Goal: Information Seeking & Learning: Learn about a topic

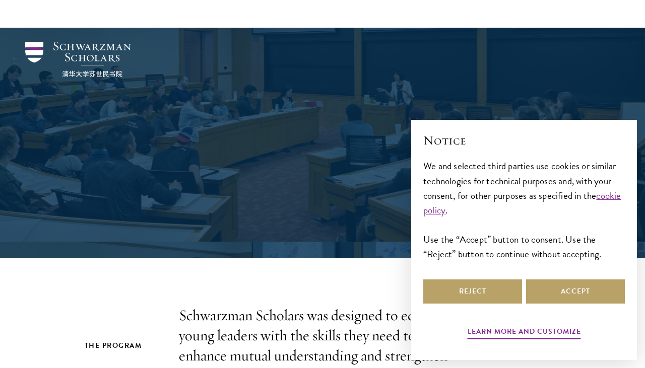
scroll to position [374, 0]
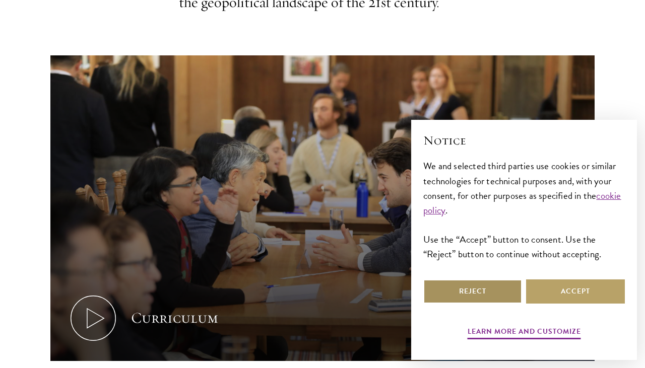
click at [490, 288] on button "Reject" at bounding box center [472, 292] width 99 height 24
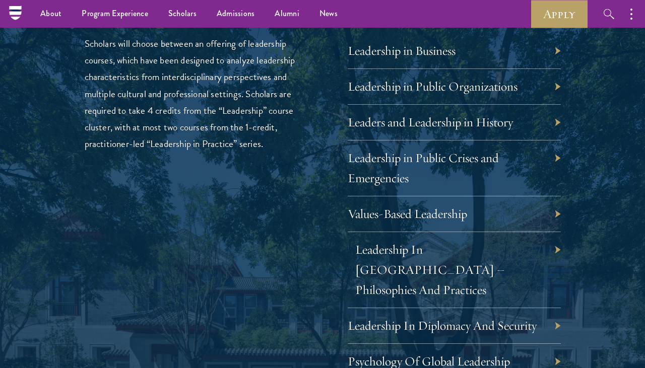
scroll to position [1672, 0]
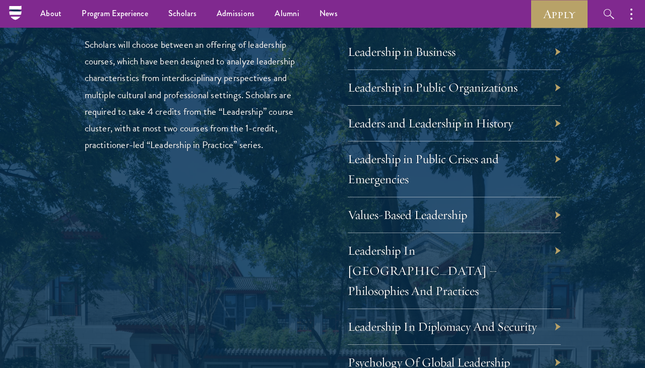
click at [583, 195] on div "01 Core Curriculum 01 Core Curriculum All Schwarzman Scholars share a core curr…" at bounding box center [322, 342] width 544 height 1360
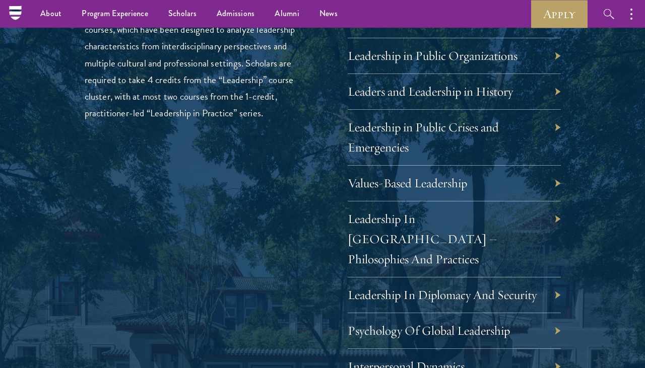
scroll to position [1790, 0]
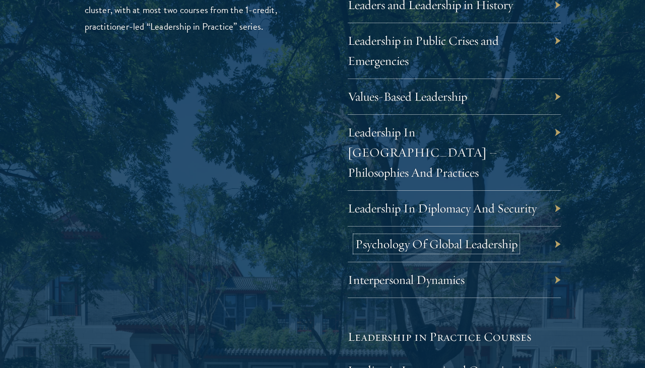
click at [455, 236] on link "Psychology Of Global Leadership" at bounding box center [436, 244] width 162 height 16
click at [513, 201] on link "Leadership In Diplomacy And Security" at bounding box center [449, 209] width 189 height 16
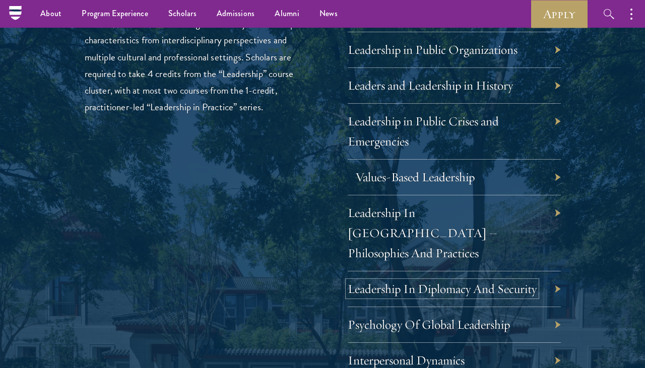
scroll to position [1702, 0]
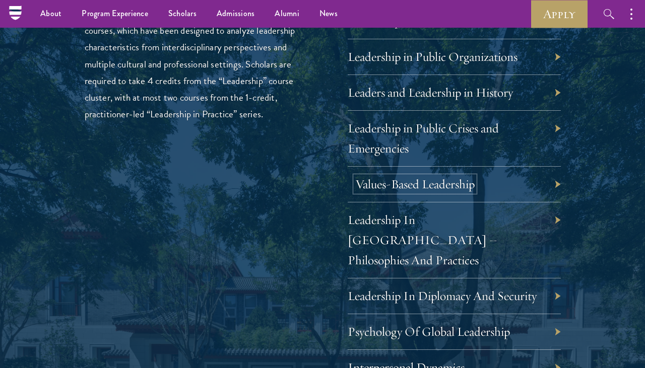
click at [435, 187] on link "Values-Based Leadership" at bounding box center [414, 184] width 119 height 16
click at [395, 131] on link "Leadership in Public Crises and Emergencies" at bounding box center [430, 138] width 151 height 36
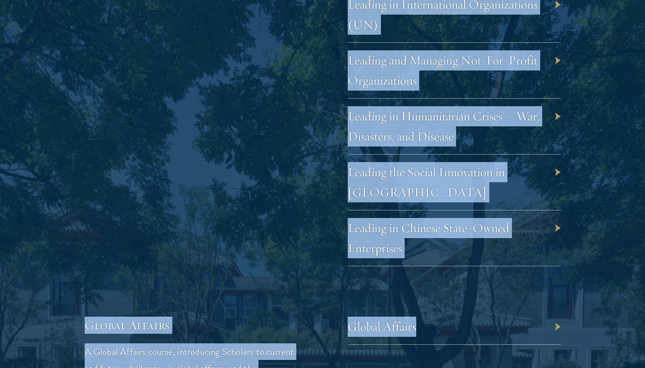
scroll to position [2164, 0]
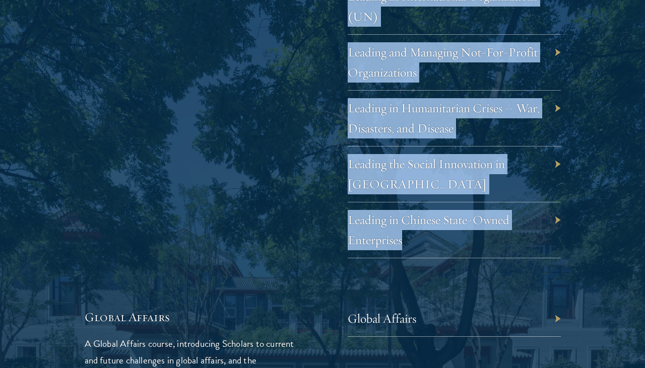
drag, startPoint x: 335, startPoint y: 60, endPoint x: 442, endPoint y: 197, distance: 174.1
copy div "Leadership in Business Leadership in Public Organizations Leaders and Leadershi…"
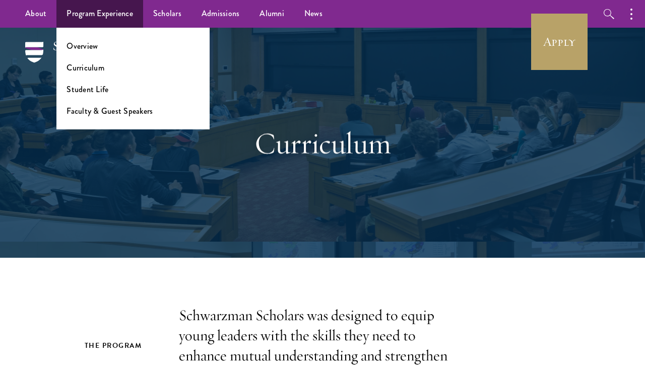
scroll to position [181, 0]
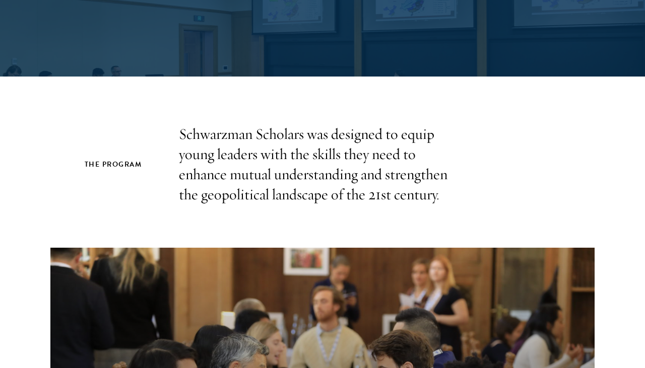
click at [183, 148] on p "Schwarzman Scholars was designed to equip young leaders with the skills they ne…" at bounding box center [322, 164] width 287 height 81
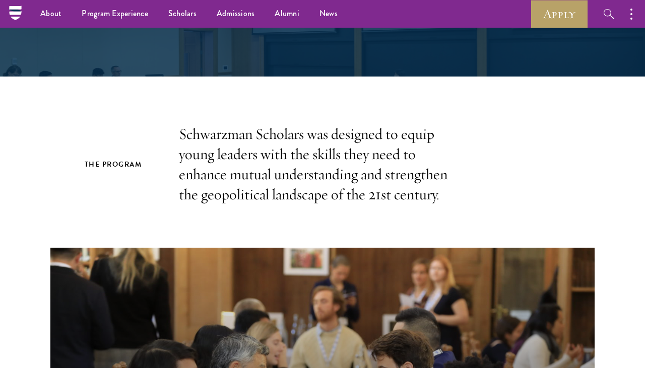
scroll to position [0, 0]
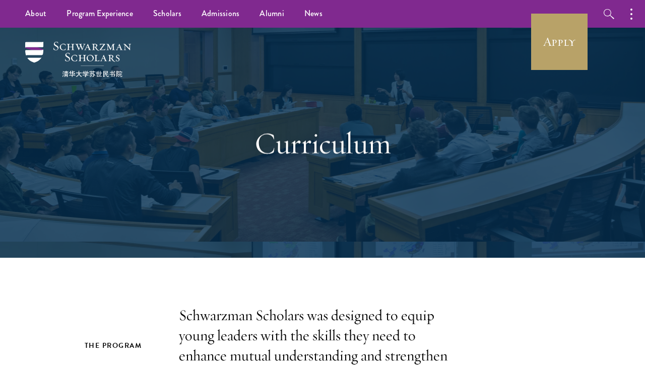
click at [275, 136] on h1 "Curriculum" at bounding box center [323, 143] width 348 height 36
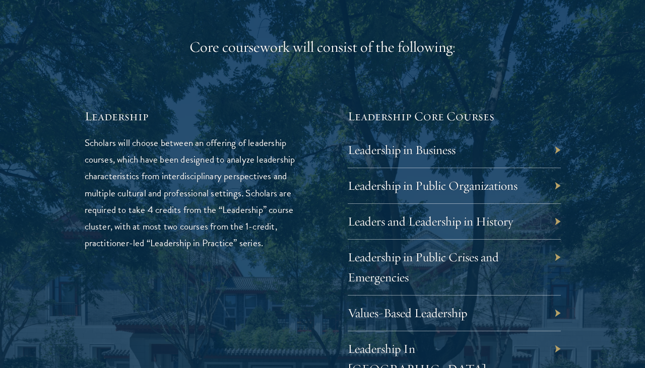
scroll to position [1628, 0]
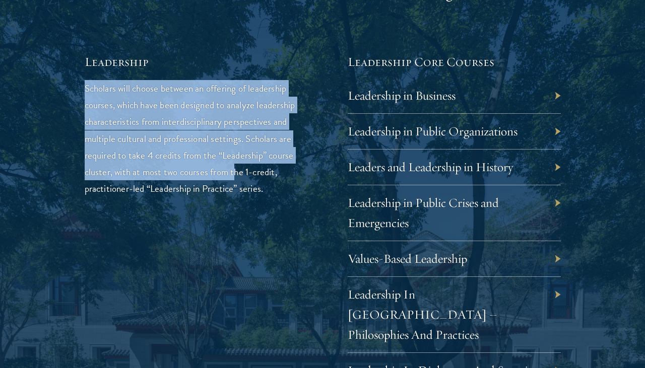
drag, startPoint x: 237, startPoint y: 77, endPoint x: 237, endPoint y: 175, distance: 97.7
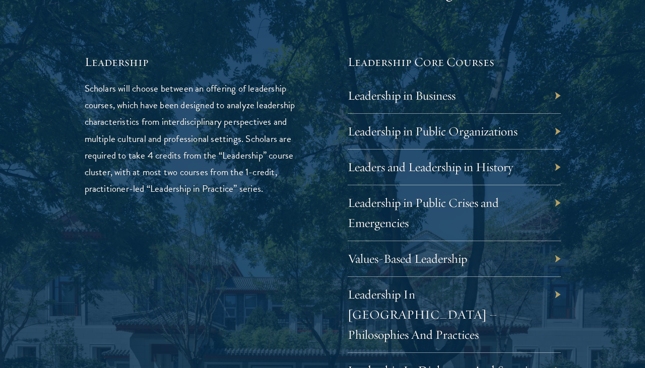
click at [251, 188] on p "Scholars will choose between an offering of leadership courses, which have been…" at bounding box center [191, 138] width 213 height 116
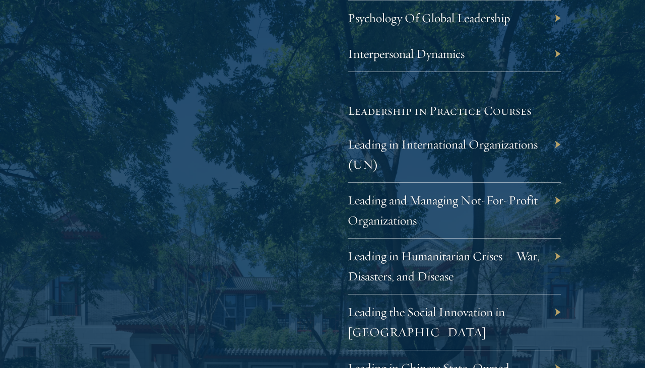
scroll to position [2068, 0]
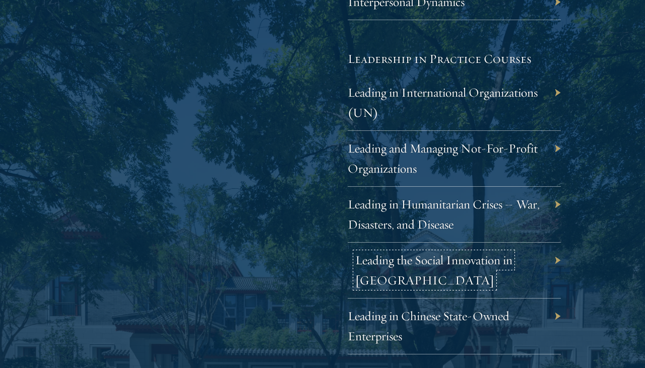
click at [477, 252] on link "Leading the Social Innovation in China" at bounding box center [433, 270] width 157 height 36
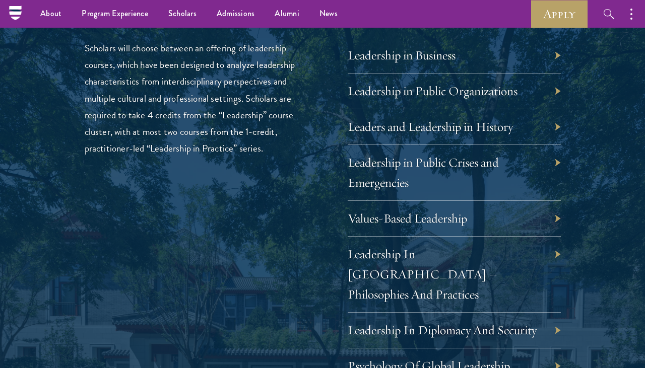
scroll to position [1629, 0]
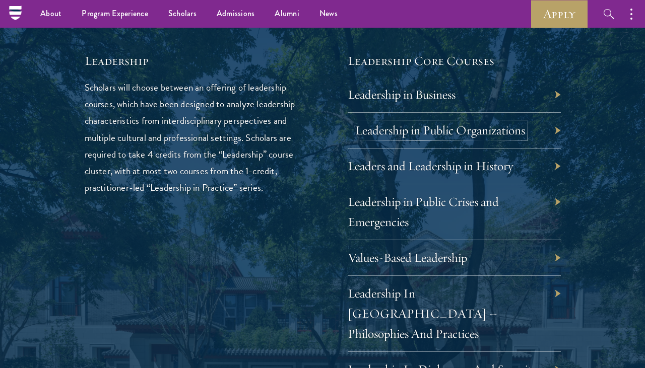
click at [461, 124] on link "Leadership in Public Organizations" at bounding box center [440, 130] width 170 height 16
click at [420, 90] on link "Leadership in Business" at bounding box center [409, 95] width 108 height 16
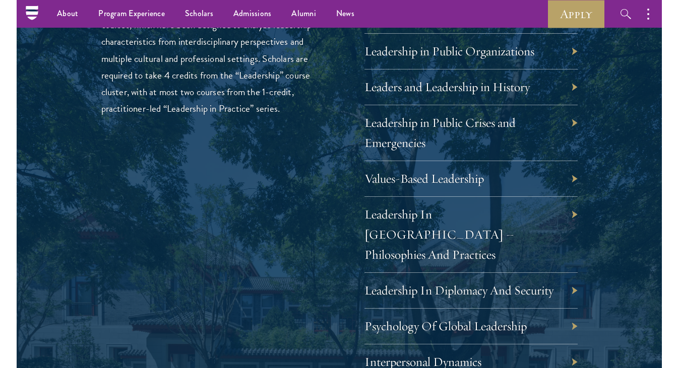
scroll to position [1720, 0]
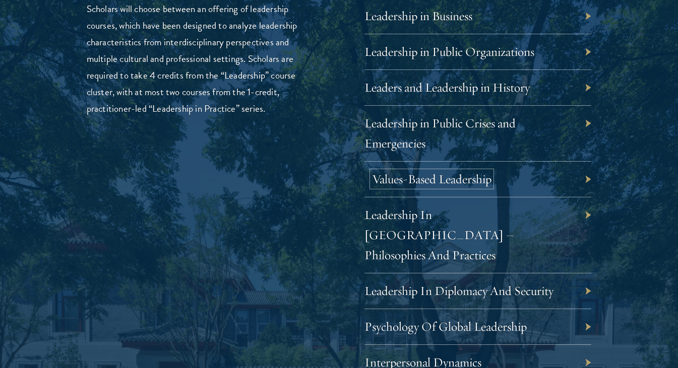
click at [442, 183] on link "Values-Based Leadership" at bounding box center [431, 179] width 119 height 16
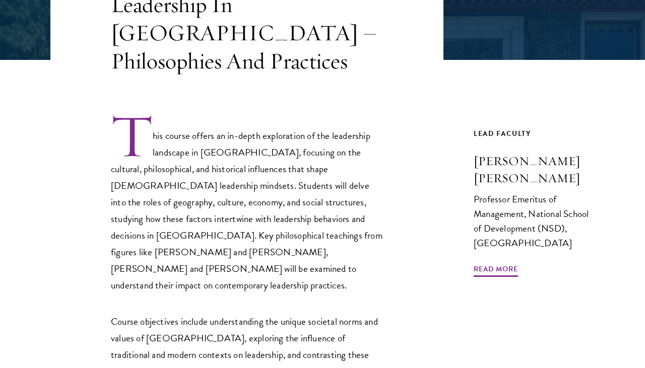
scroll to position [275, 0]
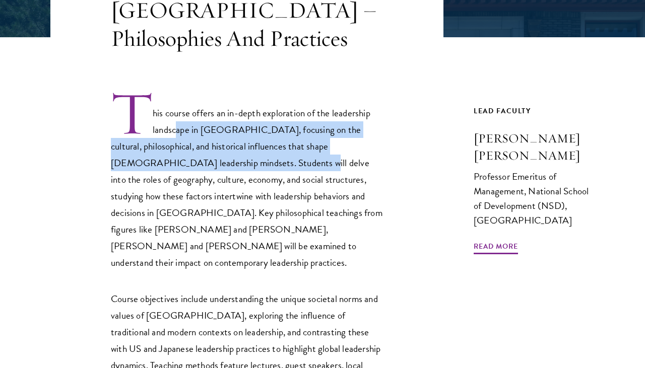
drag, startPoint x: 176, startPoint y: 118, endPoint x: 228, endPoint y: 148, distance: 59.6
click at [228, 149] on p "This course offers an in-depth exploration of the leadership landscape in China…" at bounding box center [247, 180] width 272 height 181
click at [228, 148] on p "This course offers an in-depth exploration of the leadership landscape in China…" at bounding box center [247, 180] width 272 height 181
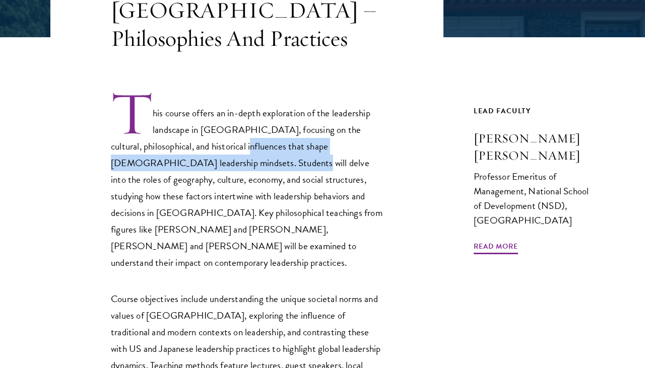
drag, startPoint x: 214, startPoint y: 136, endPoint x: 222, endPoint y: 153, distance: 19.2
click at [222, 153] on p "This course offers an in-depth exploration of the leadership landscape in China…" at bounding box center [247, 180] width 272 height 181
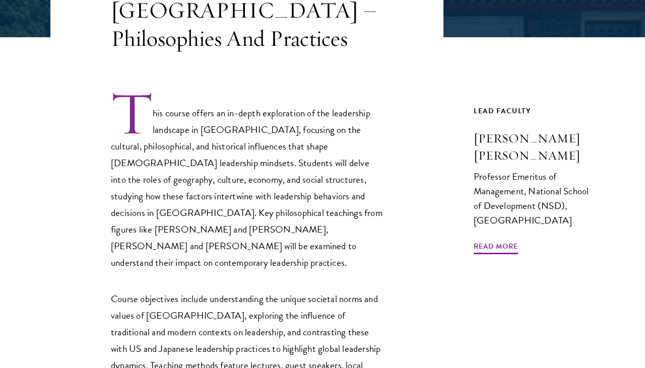
scroll to position [324, 0]
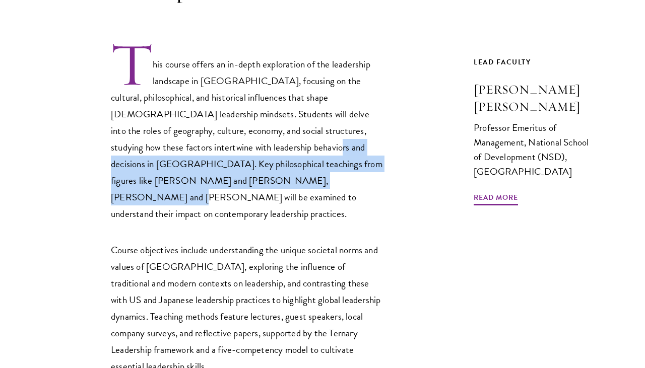
drag, startPoint x: 223, startPoint y: 131, endPoint x: 225, endPoint y: 173, distance: 41.3
click at [225, 173] on p "This course offers an in-depth exploration of the leadership landscape in China…" at bounding box center [247, 131] width 272 height 181
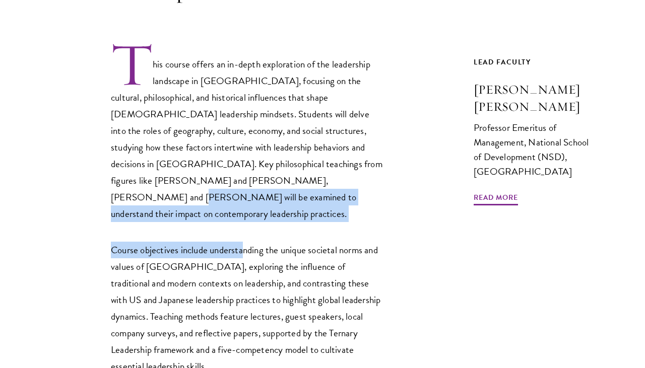
drag, startPoint x: 225, startPoint y: 168, endPoint x: 242, endPoint y: 210, distance: 45.7
click at [242, 210] on div "This course offers an in-depth exploration of the leadership landscape in China…" at bounding box center [247, 267] width 272 height 452
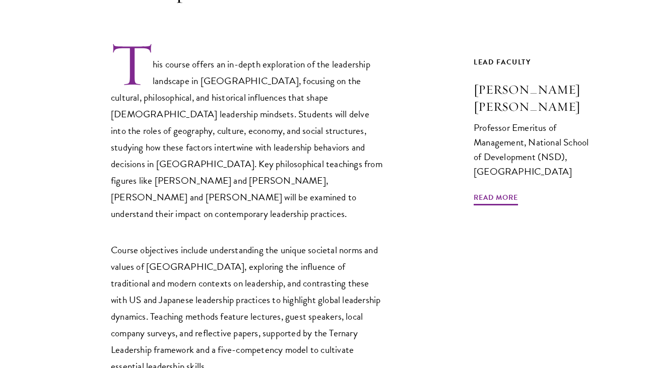
click at [240, 242] on p "Course objectives include understanding the unique societal norms and values of…" at bounding box center [247, 308] width 272 height 133
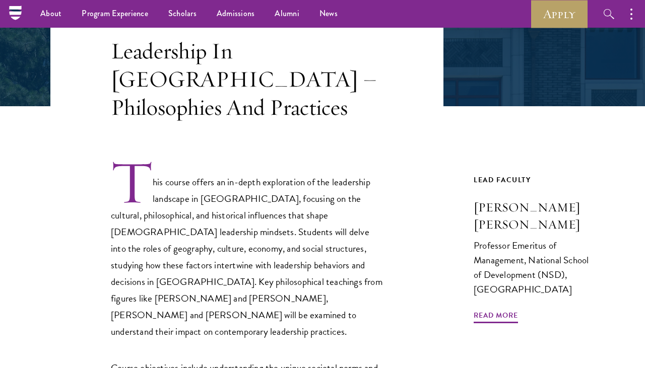
scroll to position [327, 0]
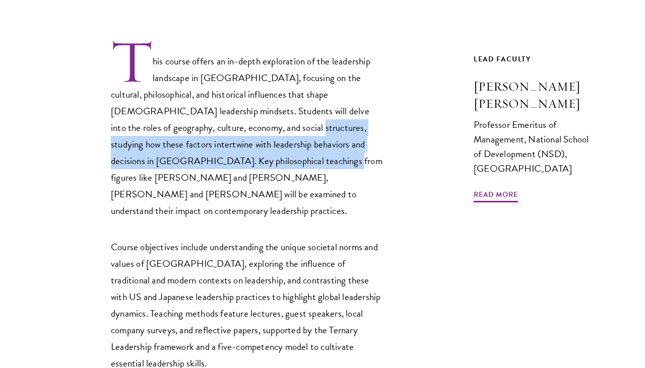
drag, startPoint x: 223, startPoint y: 107, endPoint x: 223, endPoint y: 149, distance: 41.3
click at [223, 149] on p "This course offers an in-depth exploration of the leadership landscape in China…" at bounding box center [247, 128] width 272 height 181
click at [236, 117] on p "This course offers an in-depth exploration of the leadership landscape in China…" at bounding box center [247, 128] width 272 height 181
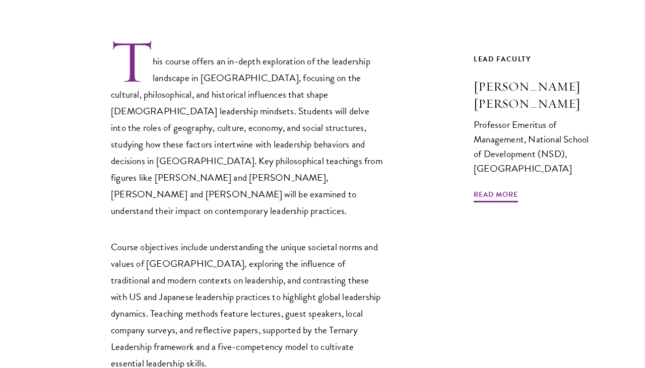
drag, startPoint x: 238, startPoint y: 70, endPoint x: 235, endPoint y: 158, distance: 87.7
click at [235, 158] on p "This course offers an in-depth exploration of the leadership landscape in China…" at bounding box center [247, 128] width 272 height 181
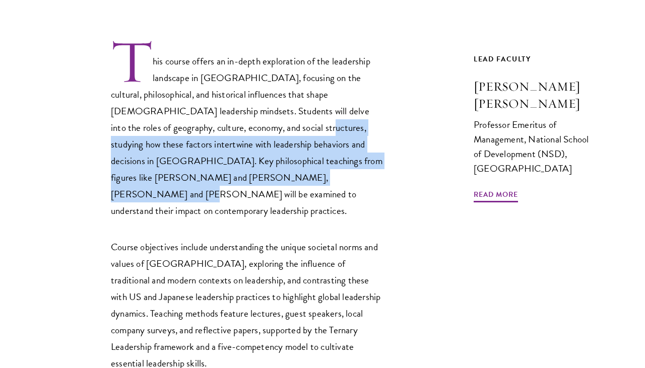
drag, startPoint x: 234, startPoint y: 116, endPoint x: 233, endPoint y: 160, distance: 43.8
click at [233, 160] on p "This course offers an in-depth exploration of the leadership landscape in China…" at bounding box center [247, 128] width 272 height 181
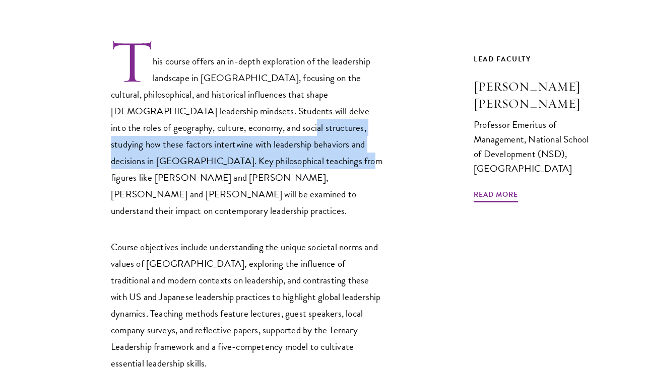
drag, startPoint x: 233, startPoint y: 147, endPoint x: 209, endPoint y: 112, distance: 41.9
click at [209, 112] on p "This course offers an in-depth exploration of the leadership landscape in China…" at bounding box center [247, 128] width 272 height 181
click at [222, 145] on p "This course offers an in-depth exploration of the leadership landscape in China…" at bounding box center [247, 128] width 272 height 181
drag, startPoint x: 231, startPoint y: 147, endPoint x: 179, endPoint y: 114, distance: 60.9
click at [179, 114] on p "This course offers an in-depth exploration of the leadership landscape in China…" at bounding box center [247, 128] width 272 height 181
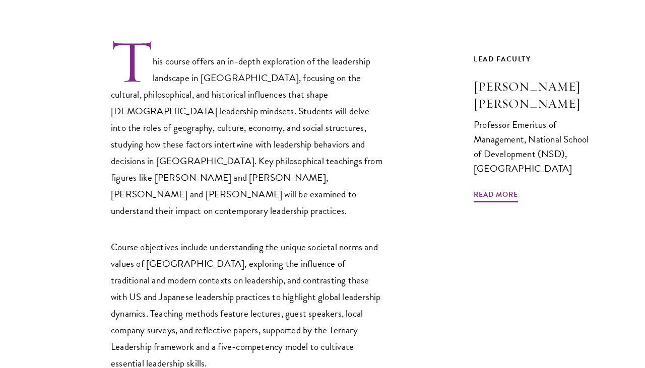
click at [216, 115] on p "This course offers an in-depth exploration of the leadership landscape in China…" at bounding box center [247, 128] width 272 height 181
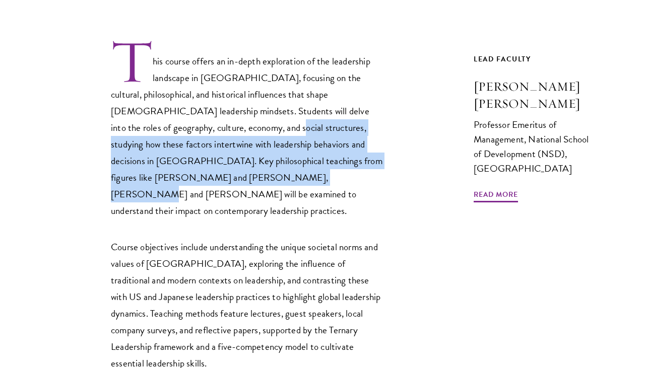
drag, startPoint x: 196, startPoint y: 113, endPoint x: 195, endPoint y: 158, distance: 44.8
click at [196, 158] on p "This course offers an in-depth exploration of the leadership landscape in China…" at bounding box center [247, 128] width 272 height 181
click at [222, 145] on p "This course offers an in-depth exploration of the leadership landscape in China…" at bounding box center [247, 128] width 272 height 181
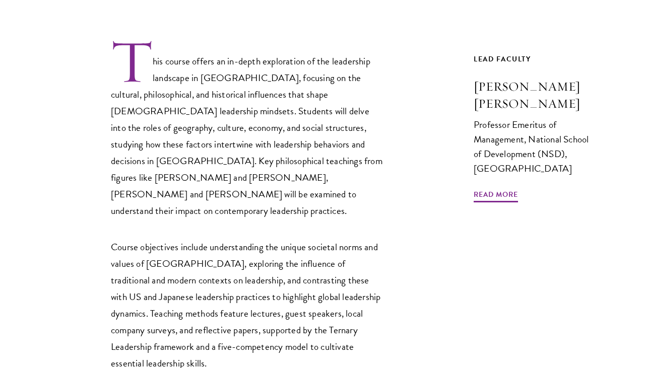
click at [231, 145] on p "This course offers an in-depth exploration of the leadership landscape in China…" at bounding box center [247, 128] width 272 height 181
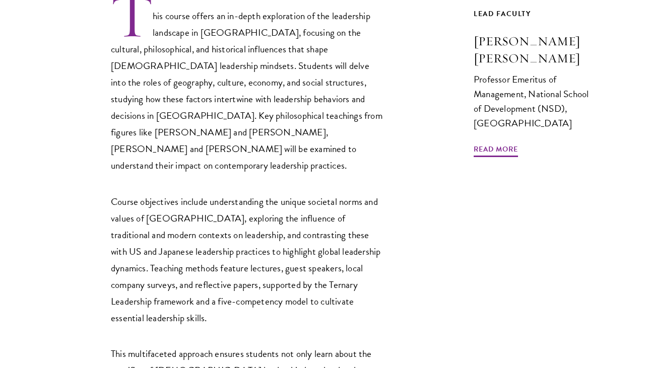
scroll to position [387, 0]
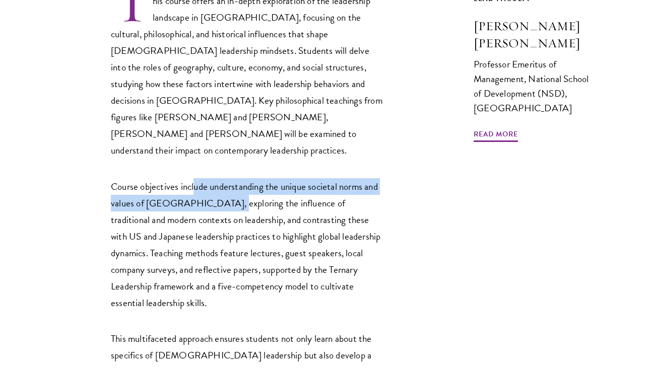
drag, startPoint x: 195, startPoint y: 156, endPoint x: 221, endPoint y: 174, distance: 31.7
click at [221, 178] on p "Course objectives include understanding the unique societal norms and values of…" at bounding box center [247, 244] width 272 height 133
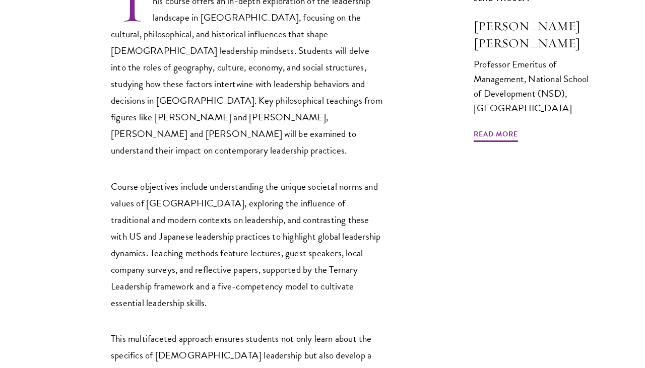
click at [221, 188] on p "Course objectives include understanding the unique societal norms and values of…" at bounding box center [247, 244] width 272 height 133
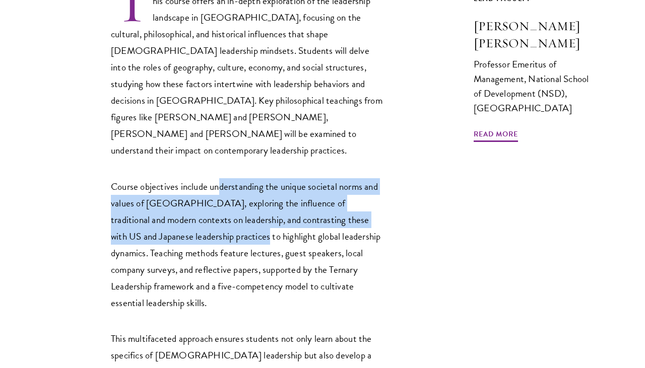
drag, startPoint x: 218, startPoint y: 154, endPoint x: 227, endPoint y: 211, distance: 58.1
click at [227, 211] on p "Course objectives include understanding the unique societal norms and values of…" at bounding box center [247, 244] width 272 height 133
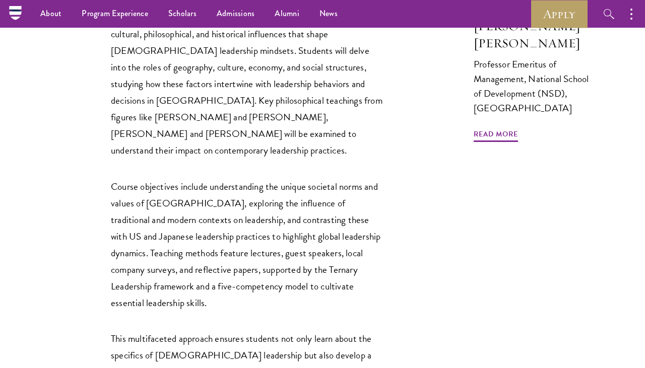
scroll to position [319, 0]
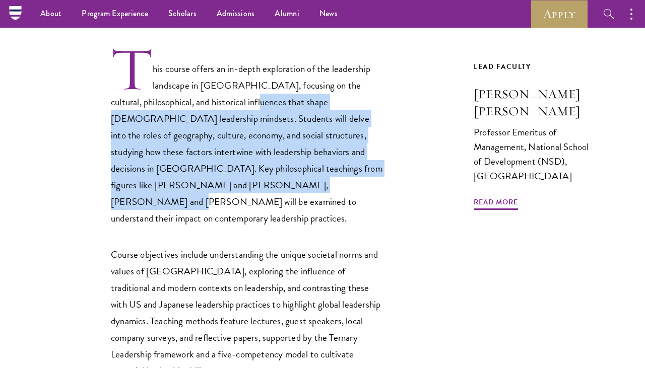
drag, startPoint x: 224, startPoint y: 94, endPoint x: 224, endPoint y: 173, distance: 78.6
click at [224, 173] on p "This course offers an in-depth exploration of the leadership landscape in China…" at bounding box center [247, 136] width 272 height 181
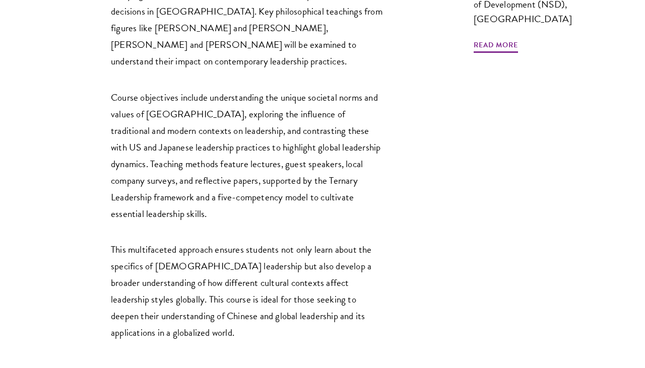
scroll to position [496, 0]
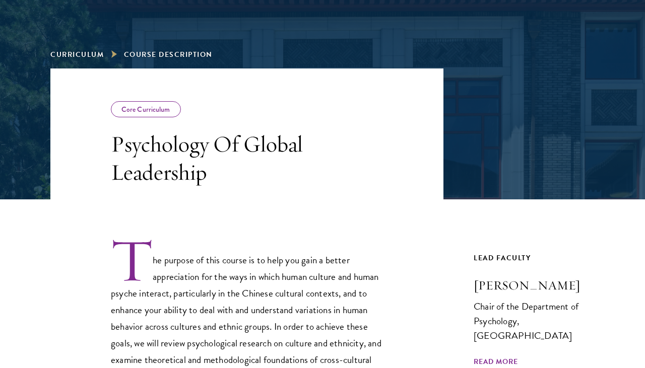
scroll to position [276, 0]
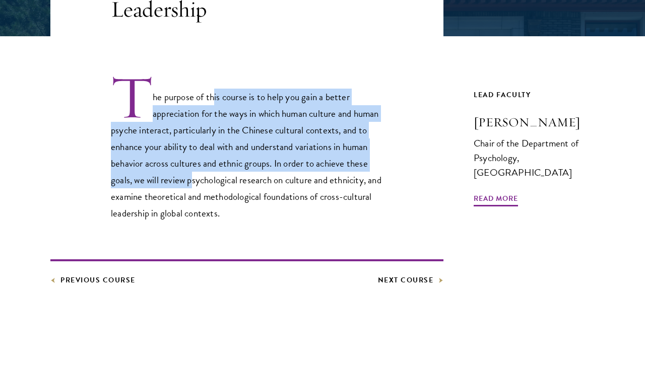
drag, startPoint x: 213, startPoint y: 98, endPoint x: 214, endPoint y: 182, distance: 84.1
click at [215, 183] on p "The purpose of this course is to help you gain a better appreciation for the wa…" at bounding box center [247, 148] width 272 height 148
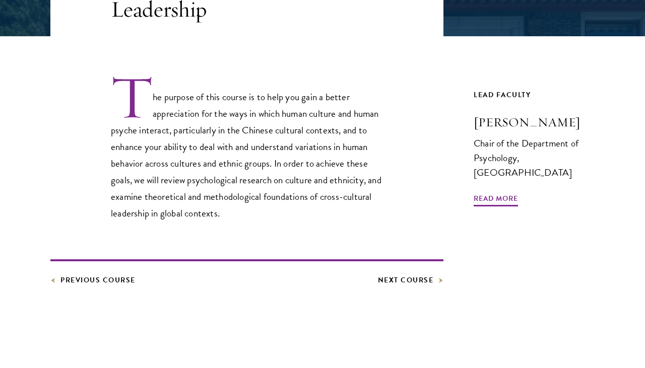
click at [232, 184] on p "The purpose of this course is to help you gain a better appreciation for the wa…" at bounding box center [247, 148] width 272 height 148
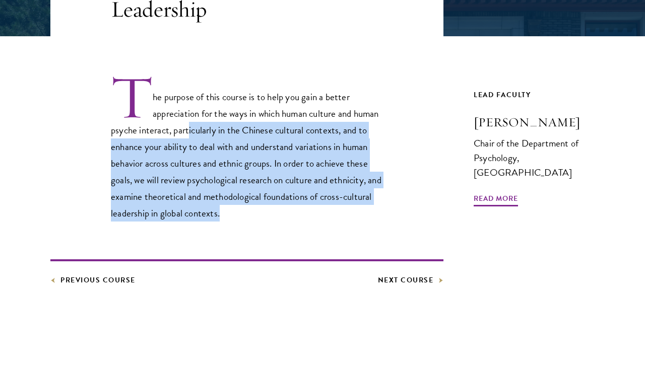
drag, startPoint x: 216, startPoint y: 135, endPoint x: 289, endPoint y: 217, distance: 109.5
click at [289, 217] on p "The purpose of this course is to help you gain a better appreciation for the wa…" at bounding box center [247, 148] width 272 height 148
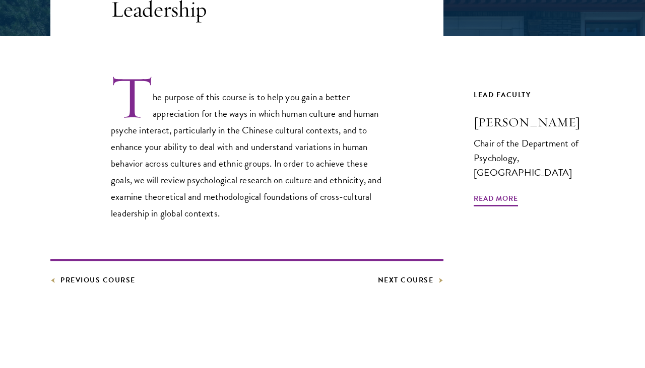
click at [275, 215] on p "The purpose of this course is to help you gain a better appreciation for the wa…" at bounding box center [247, 148] width 272 height 148
drag, startPoint x: 300, startPoint y: 166, endPoint x: 191, endPoint y: 159, distance: 109.0
click at [191, 160] on p "The purpose of this course is to help you gain a better appreciation for the wa…" at bounding box center [247, 148] width 272 height 148
click at [191, 159] on p "The purpose of this course is to help you gain a better appreciation for the wa…" at bounding box center [247, 148] width 272 height 148
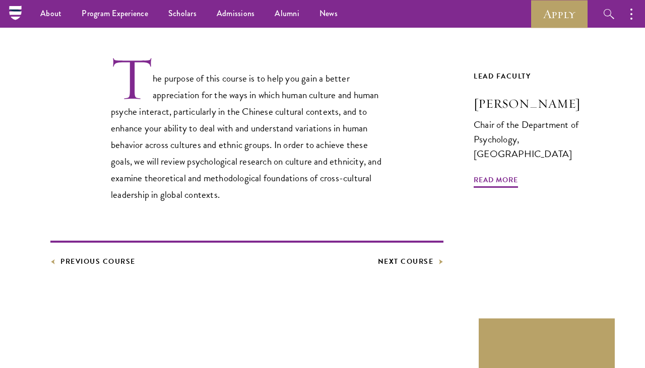
scroll to position [224, 0]
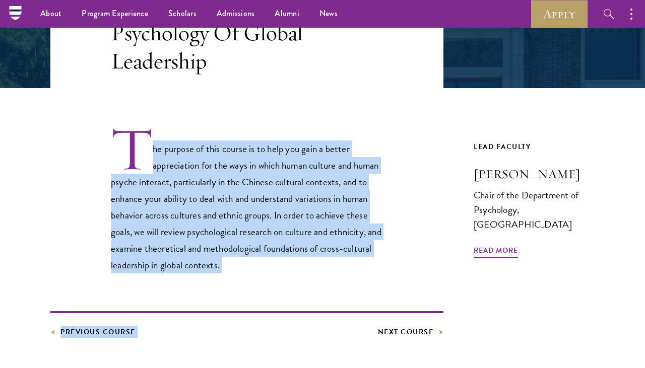
drag, startPoint x: 281, startPoint y: 274, endPoint x: 242, endPoint y: 119, distance: 158.8
click at [242, 119] on div "The purpose of this course is to help you gain a better appreciation for the wa…" at bounding box center [246, 213] width 393 height 250
click at [243, 172] on p "The purpose of this course is to help you gain a better appreciation for the wa…" at bounding box center [247, 200] width 272 height 148
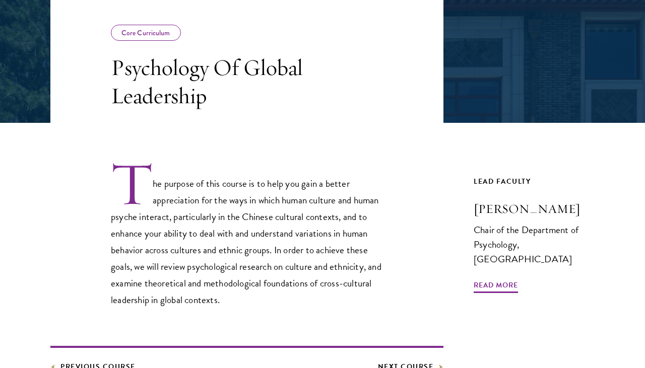
scroll to position [295, 0]
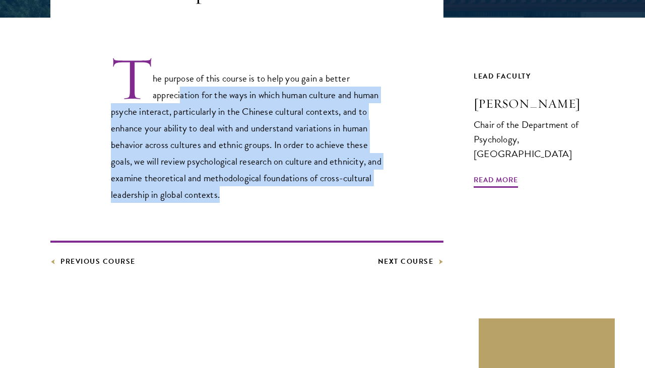
drag, startPoint x: 294, startPoint y: 192, endPoint x: 182, endPoint y: 88, distance: 152.9
click at [182, 89] on p "The purpose of this course is to help you gain a better appreciation for the wa…" at bounding box center [247, 129] width 272 height 148
click at [181, 102] on p "The purpose of this course is to help you gain a better appreciation for the wa…" at bounding box center [247, 129] width 272 height 148
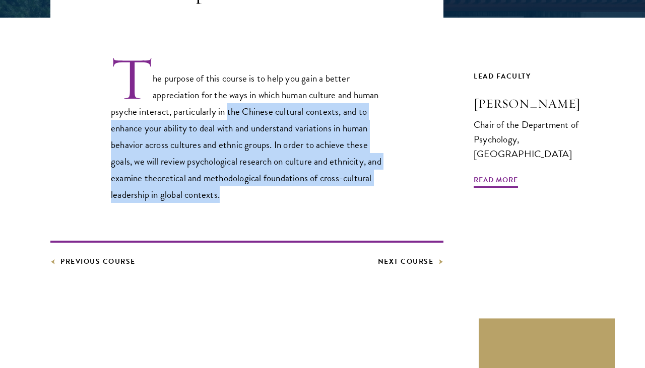
drag, startPoint x: 281, startPoint y: 194, endPoint x: 256, endPoint y: 109, distance: 88.6
click at [256, 109] on p "The purpose of this course is to help you gain a better appreciation for the wa…" at bounding box center [247, 129] width 272 height 148
drag, startPoint x: 243, startPoint y: 114, endPoint x: 278, endPoint y: 203, distance: 95.9
click at [278, 203] on div "The purpose of this course is to help you gain a better appreciation for the wa…" at bounding box center [246, 143] width 393 height 250
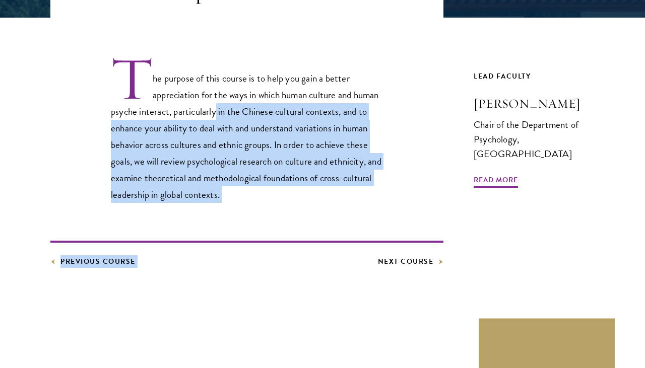
click at [278, 203] on div "The purpose of this course is to help you gain a better appreciation for the wa…" at bounding box center [246, 143] width 393 height 250
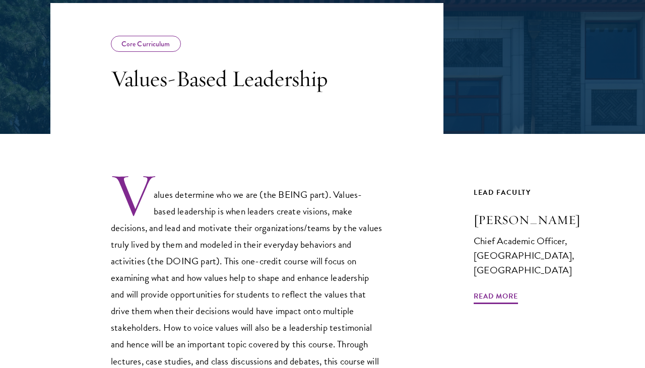
scroll to position [264, 0]
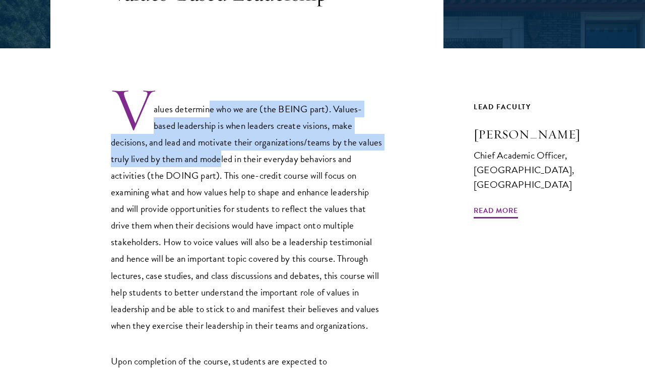
drag, startPoint x: 210, startPoint y: 116, endPoint x: 220, endPoint y: 161, distance: 46.0
click at [220, 161] on p "Values determine who we are (the BEING part). Values-based leadership is when l…" at bounding box center [247, 210] width 272 height 248
click at [220, 161] on span "Values determine who we are (the BEING part). Values-based leadership is when l…" at bounding box center [246, 217] width 271 height 231
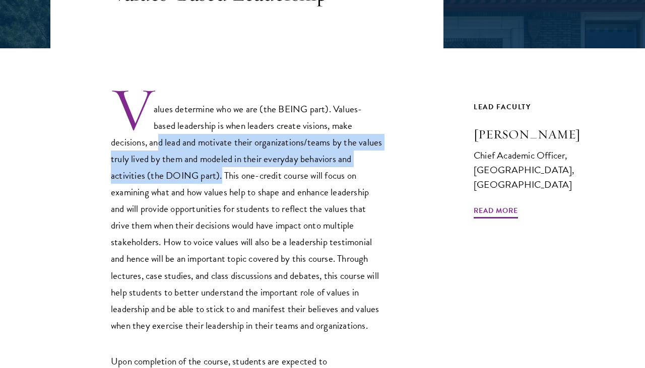
drag, startPoint x: 161, startPoint y: 143, endPoint x: 219, endPoint y: 171, distance: 64.7
click at [219, 171] on span "Values determine who we are (the BEING part). Values-based leadership is when l…" at bounding box center [246, 217] width 271 height 231
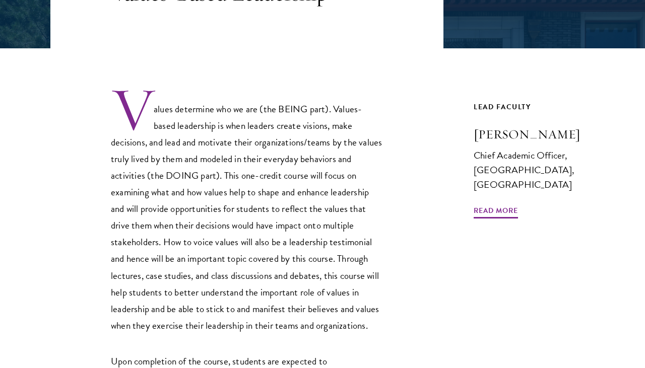
click at [219, 163] on span "Values determine who we are (the BEING part). Values-based leadership is when l…" at bounding box center [246, 217] width 271 height 231
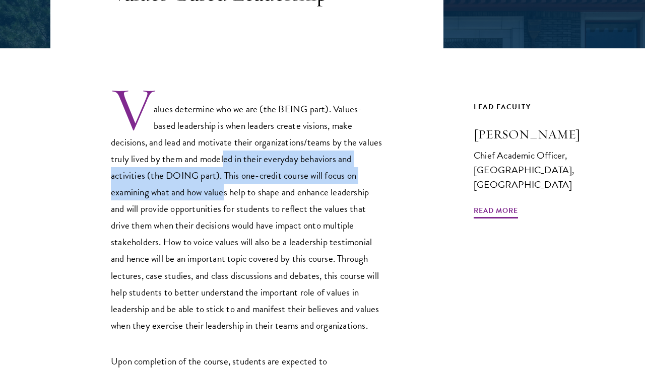
drag, startPoint x: 224, startPoint y: 161, endPoint x: 224, endPoint y: 184, distance: 23.7
click at [224, 184] on p "Values determine who we are (the BEING part). Values-based leadership is when l…" at bounding box center [247, 210] width 272 height 248
click at [224, 176] on span "Values determine who we are (the BEING part). Values-based leadership is when l…" at bounding box center [246, 217] width 271 height 231
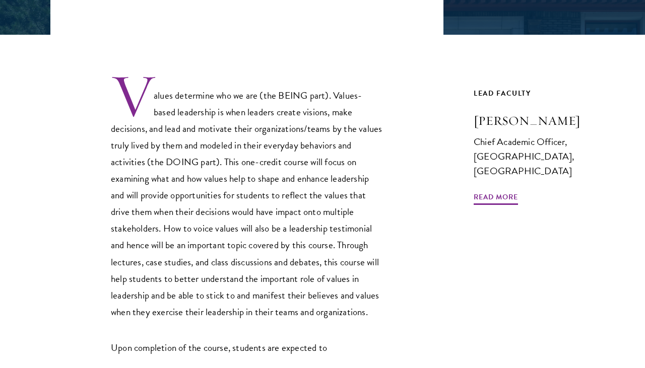
scroll to position [308, 0]
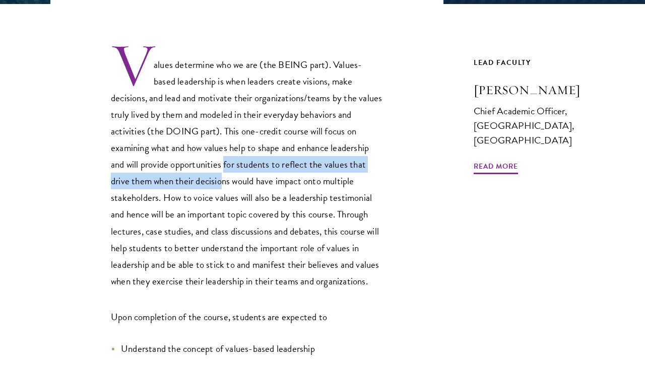
drag, startPoint x: 225, startPoint y: 169, endPoint x: 224, endPoint y: 186, distance: 16.7
click at [224, 186] on span "Values determine who we are (the BEING part). Values-based leadership is when l…" at bounding box center [246, 172] width 271 height 231
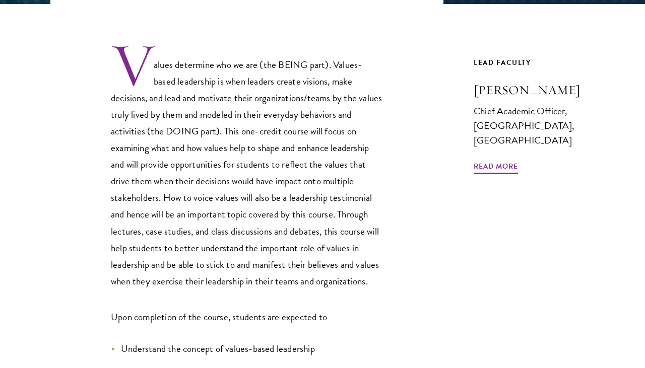
click at [222, 196] on span "Values determine who we are (the BEING part). Values-based leadership is when l…" at bounding box center [246, 172] width 271 height 231
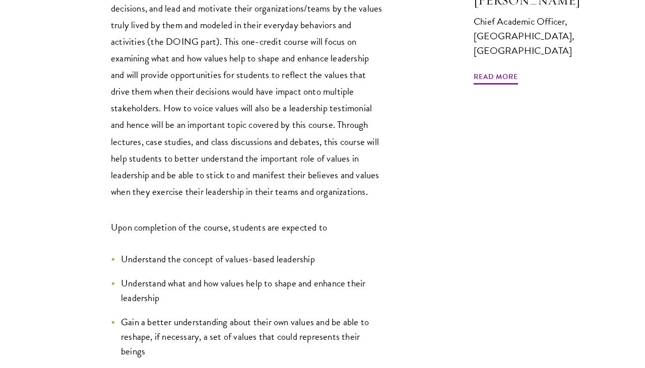
scroll to position [409, 0]
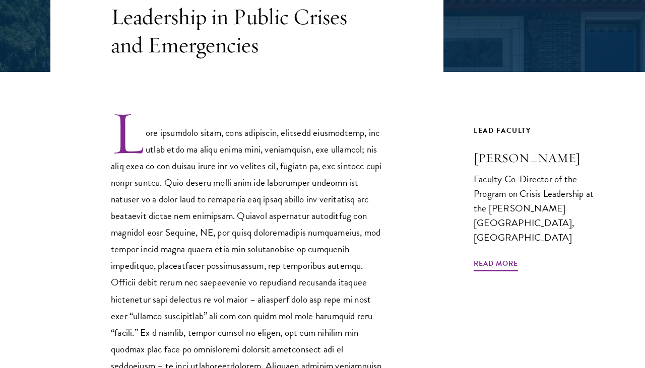
scroll to position [306, 0]
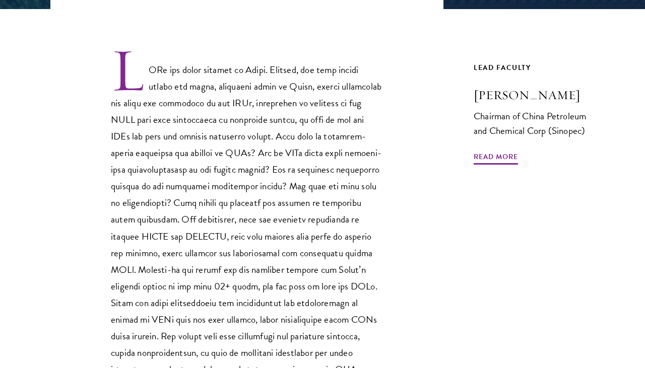
scroll to position [340, 0]
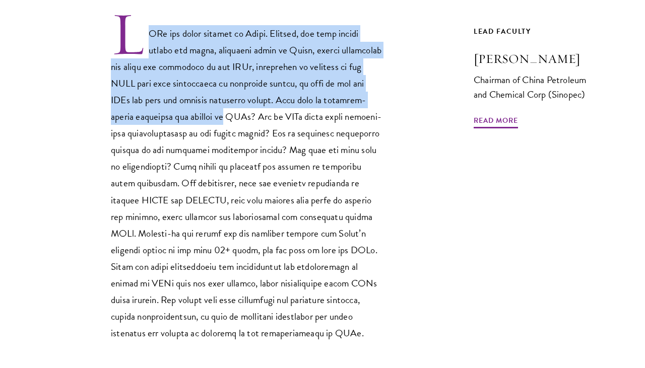
drag, startPoint x: 143, startPoint y: 34, endPoint x: 235, endPoint y: 117, distance: 124.1
click at [235, 117] on p at bounding box center [247, 176] width 272 height 331
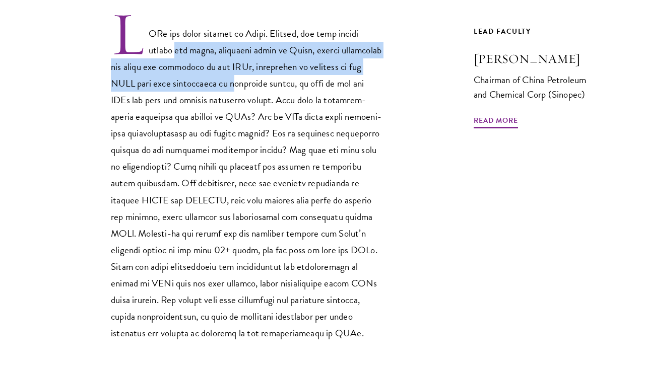
drag, startPoint x: 173, startPoint y: 54, endPoint x: 239, endPoint y: 82, distance: 71.4
click at [239, 82] on p at bounding box center [247, 176] width 272 height 331
click at [238, 79] on p at bounding box center [247, 176] width 272 height 331
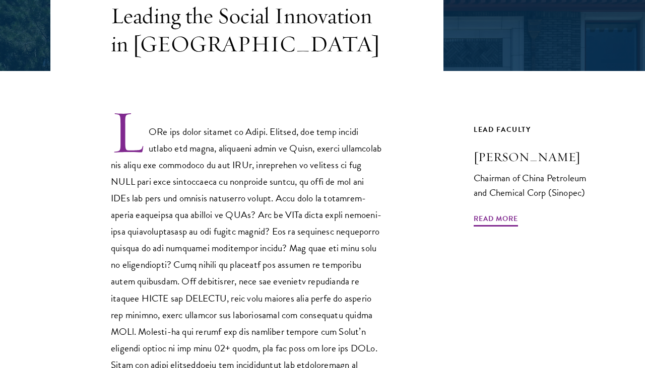
scroll to position [287, 0]
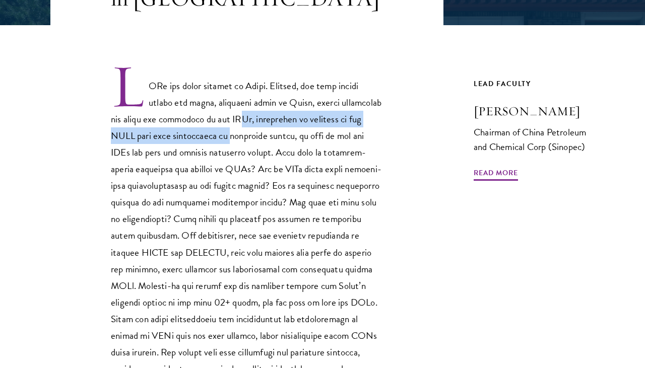
drag, startPoint x: 238, startPoint y: 117, endPoint x: 239, endPoint y: 143, distance: 25.7
click at [239, 143] on p at bounding box center [247, 228] width 272 height 331
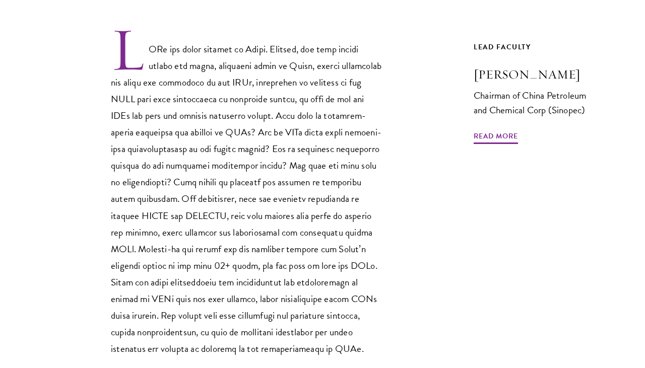
scroll to position [364, 0]
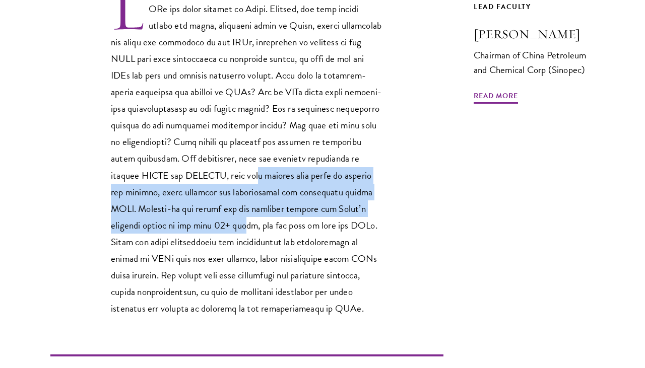
drag, startPoint x: 275, startPoint y: 173, endPoint x: 280, endPoint y: 228, distance: 55.6
click at [280, 228] on p at bounding box center [247, 151] width 272 height 331
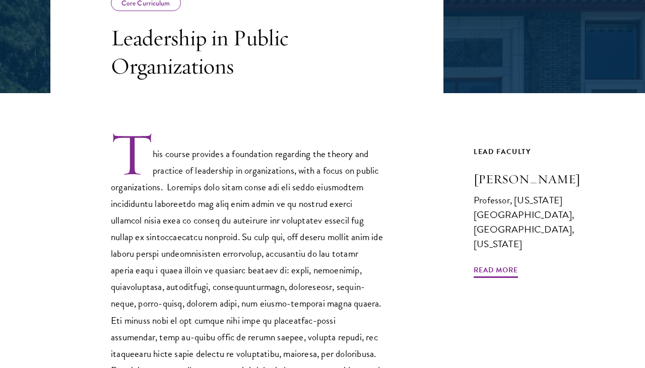
scroll to position [279, 0]
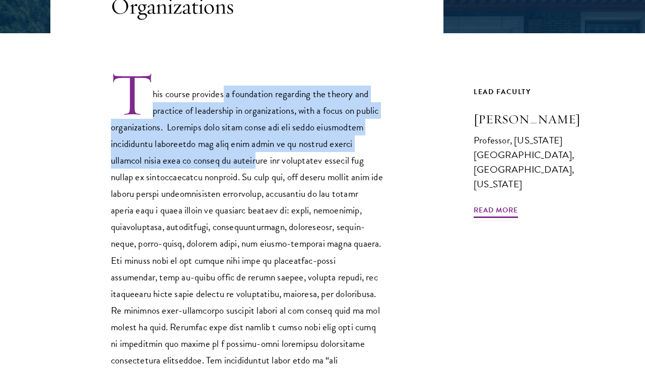
drag, startPoint x: 223, startPoint y: 98, endPoint x: 220, endPoint y: 159, distance: 61.0
click at [220, 159] on p "This course provides a foundation regarding the theory and practice of leadersh…" at bounding box center [247, 245] width 272 height 348
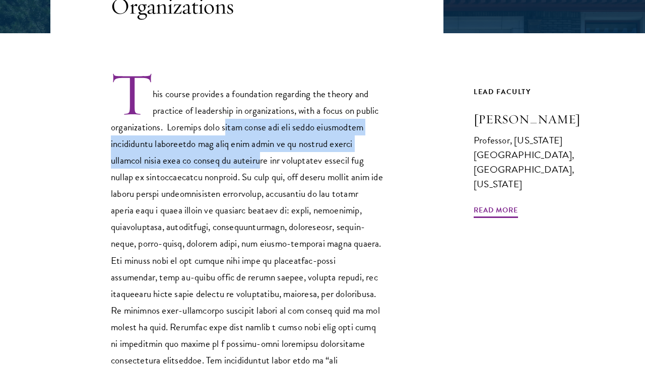
drag, startPoint x: 221, startPoint y: 129, endPoint x: 222, endPoint y: 155, distance: 26.2
click at [222, 155] on p "This course provides a foundation regarding the theory and practice of leadersh…" at bounding box center [247, 245] width 272 height 348
click at [222, 148] on p "This course provides a foundation regarding the theory and practice of leadersh…" at bounding box center [247, 245] width 272 height 348
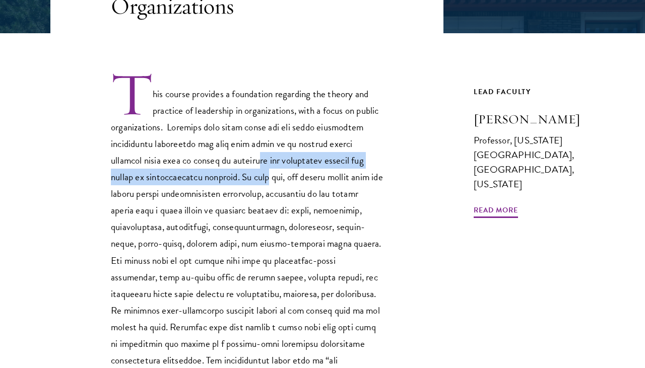
drag, startPoint x: 224, startPoint y: 162, endPoint x: 223, endPoint y: 179, distance: 17.1
click at [223, 179] on p "This course provides a foundation regarding the theory and practice of leadersh…" at bounding box center [247, 245] width 272 height 348
click at [224, 183] on p "This course provides a foundation regarding the theory and practice of leadersh…" at bounding box center [247, 245] width 272 height 348
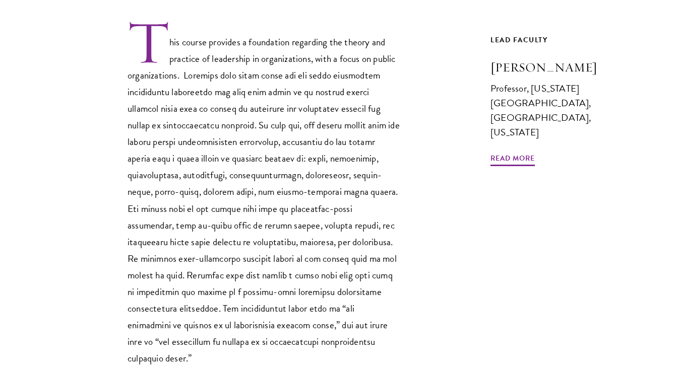
scroll to position [343, 0]
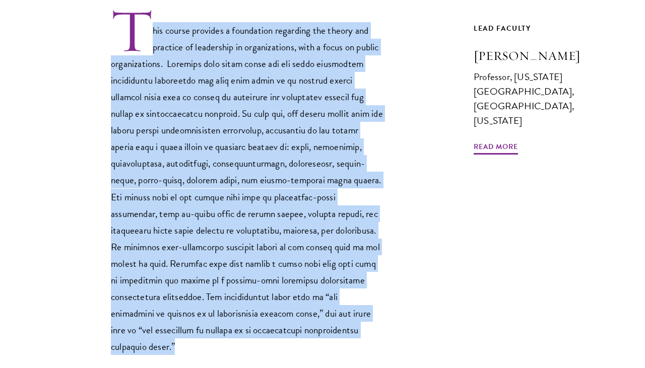
drag, startPoint x: 337, startPoint y: 329, endPoint x: 152, endPoint y: 17, distance: 363.0
click at [152, 17] on p "This course provides a foundation regarding the theory and practice of leadersh…" at bounding box center [247, 182] width 272 height 348
copy p "his course provides a foundation regarding the theory and practice of leadershi…"
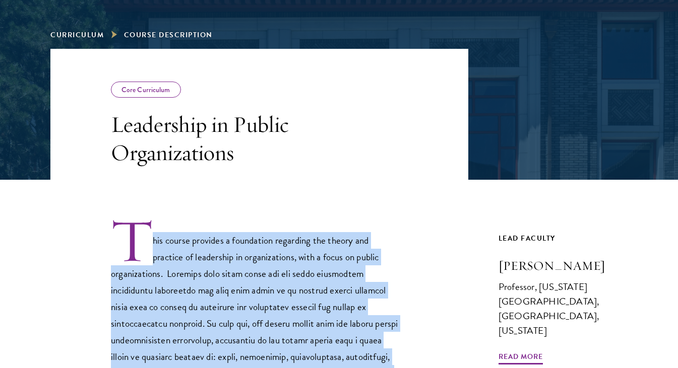
scroll to position [358, 0]
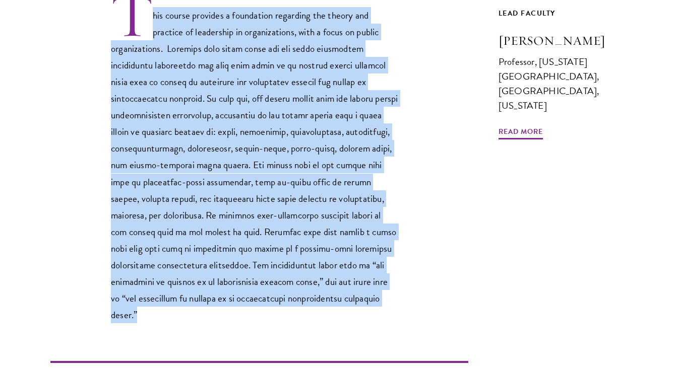
click at [221, 137] on p "This course provides a foundation regarding the theory and practice of leadersh…" at bounding box center [254, 157] width 287 height 331
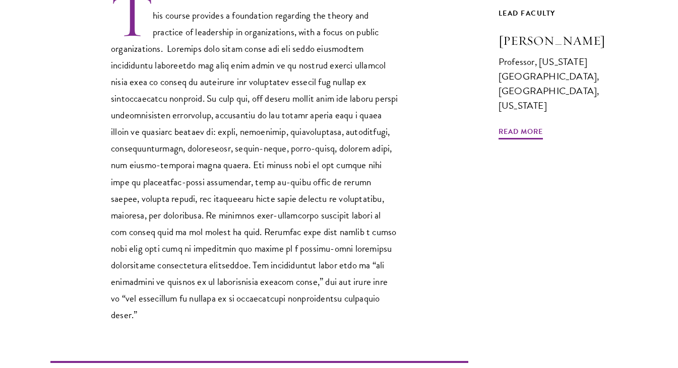
click at [217, 136] on p "This course provides a foundation regarding the theory and practice of leadersh…" at bounding box center [254, 157] width 287 height 331
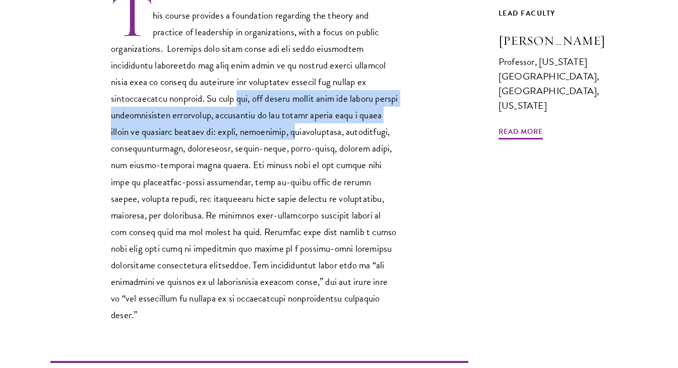
drag, startPoint x: 171, startPoint y: 96, endPoint x: 214, endPoint y: 127, distance: 53.3
click at [214, 127] on p "This course provides a foundation regarding the theory and practice of leadersh…" at bounding box center [254, 157] width 287 height 331
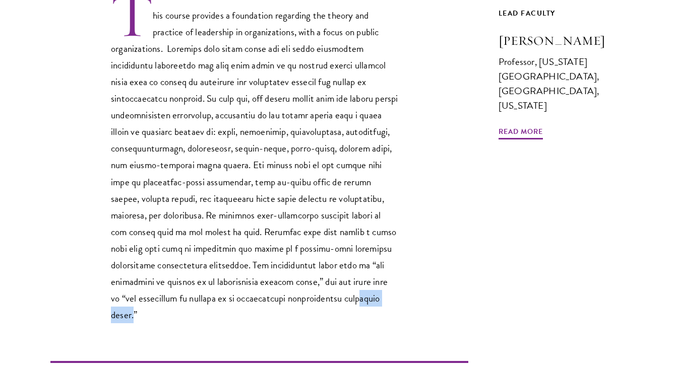
drag, startPoint x: 288, startPoint y: 303, endPoint x: 244, endPoint y: 302, distance: 44.4
click at [244, 301] on p "This course provides a foundation regarding the theory and practice of leadersh…" at bounding box center [254, 157] width 287 height 331
click at [244, 302] on p "This course provides a foundation regarding the theory and practice of leadersh…" at bounding box center [254, 157] width 287 height 331
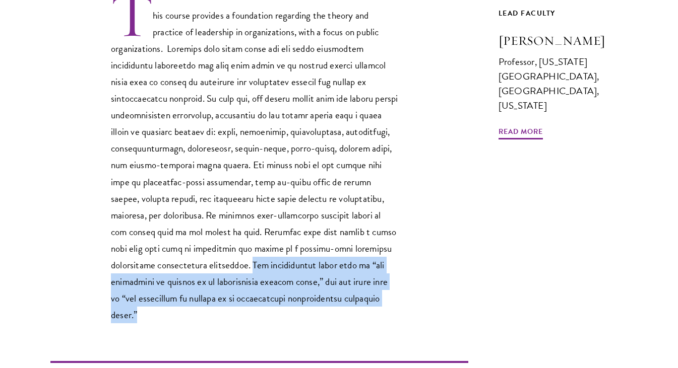
drag, startPoint x: 300, startPoint y: 302, endPoint x: 113, endPoint y: 264, distance: 191.2
click at [112, 264] on p "This course provides a foundation regarding the theory and practice of leadersh…" at bounding box center [254, 157] width 287 height 331
copy p "One contemporary theme will be “the challenges of leading in an increasingly vi…"
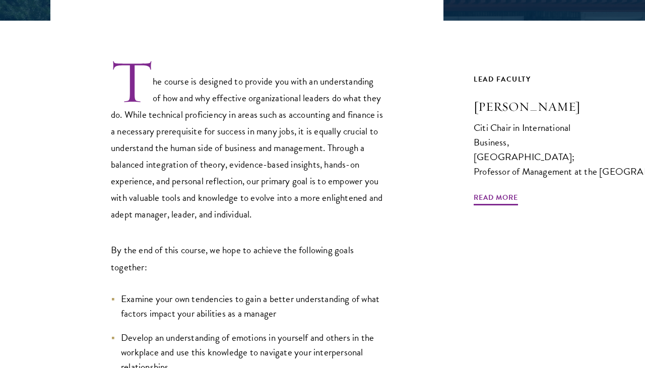
scroll to position [303, 0]
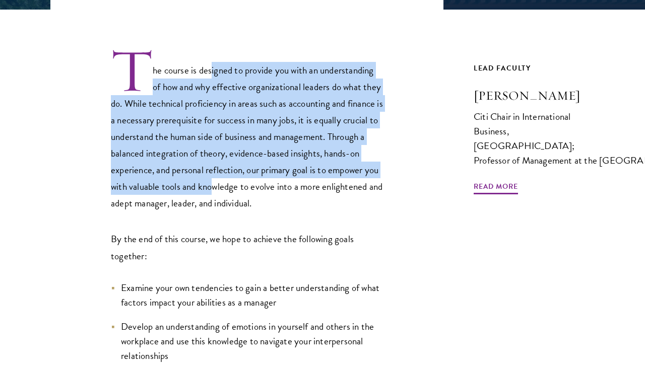
drag, startPoint x: 211, startPoint y: 72, endPoint x: 214, endPoint y: 192, distance: 120.4
click at [214, 192] on p "The course is designed to provide you with an understanding of how and why effe…" at bounding box center [247, 129] width 272 height 164
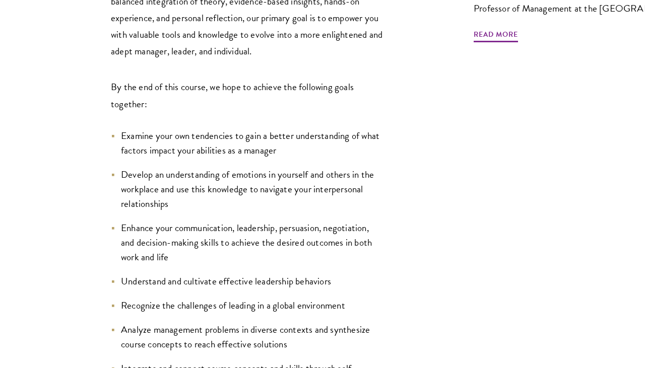
click at [214, 192] on li "Develop an understanding of emotions in yourself and others in the workplace an…" at bounding box center [247, 189] width 272 height 44
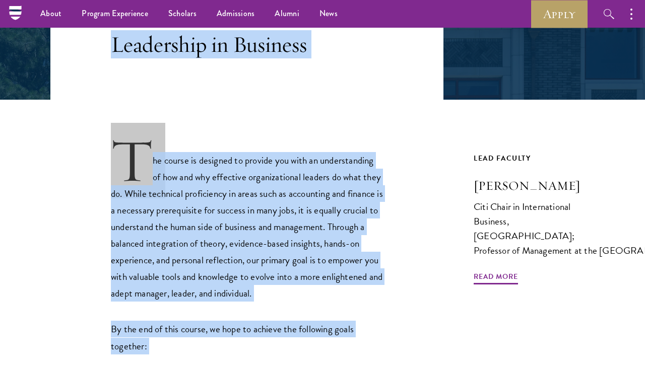
scroll to position [0, 0]
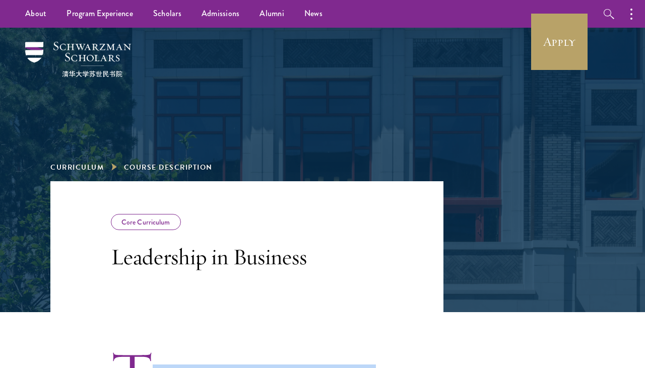
drag, startPoint x: 171, startPoint y: 268, endPoint x: 126, endPoint y: 314, distance: 64.8
copy div "he course is designed to provide you with an understanding of how and why effec…"
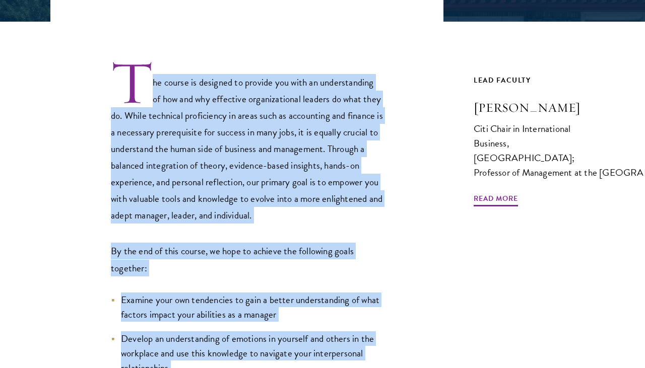
scroll to position [333, 0]
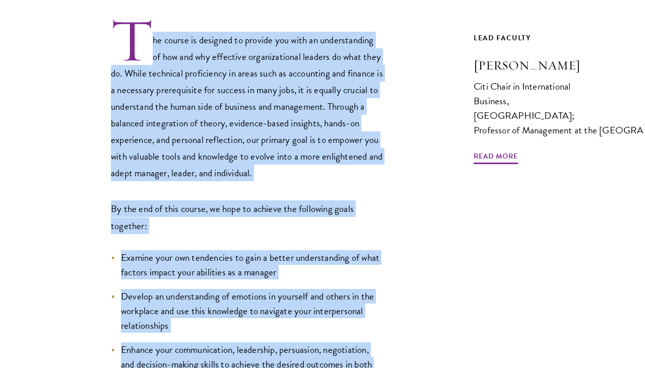
click at [194, 145] on p "The course is designed to provide you with an understanding of how and why effe…" at bounding box center [247, 99] width 272 height 164
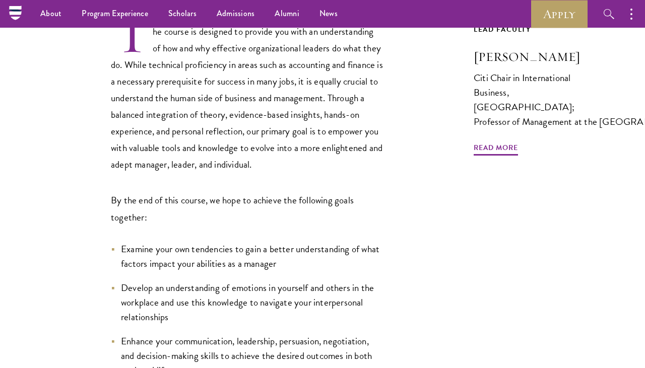
scroll to position [304, 0]
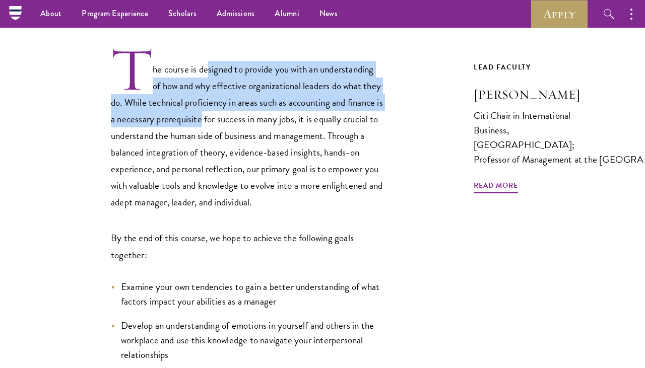
drag, startPoint x: 208, startPoint y: 68, endPoint x: 208, endPoint y: 112, distance: 43.8
click at [208, 112] on p "The course is designed to provide you with an understanding of how and why effe…" at bounding box center [247, 128] width 272 height 164
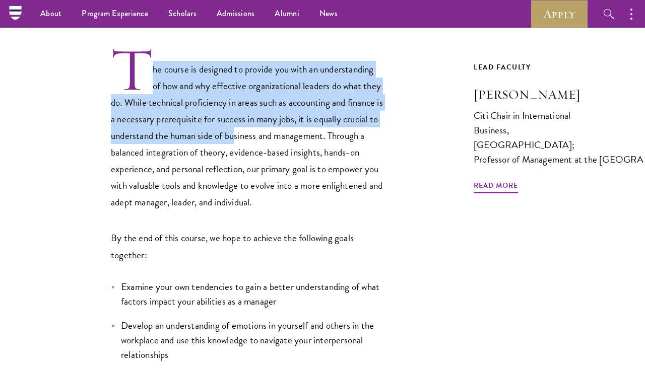
drag, startPoint x: 151, startPoint y: 89, endPoint x: 230, endPoint y: 127, distance: 87.7
click at [237, 129] on p "The course is designed to provide you with an understanding of how and why effe…" at bounding box center [247, 128] width 272 height 164
click at [230, 127] on p "The course is designed to provide you with an understanding of how and why effe…" at bounding box center [247, 128] width 272 height 164
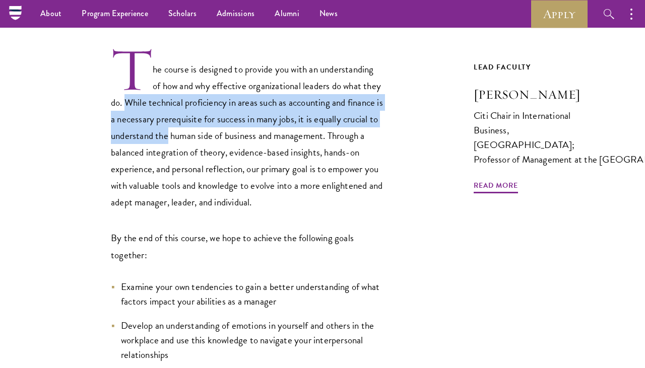
drag, startPoint x: 127, startPoint y: 103, endPoint x: 177, endPoint y: 137, distance: 60.5
click at [178, 137] on p "The course is designed to provide you with an understanding of how and why effe…" at bounding box center [247, 128] width 272 height 164
click at [122, 127] on p "The course is designed to provide you with an understanding of how and why effe…" at bounding box center [247, 128] width 272 height 164
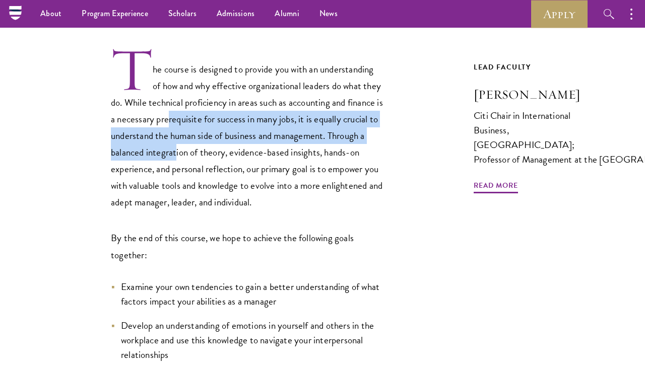
drag, startPoint x: 176, startPoint y: 119, endPoint x: 175, endPoint y: 145, distance: 25.2
click at [175, 145] on p "The course is designed to provide you with an understanding of how and why effe…" at bounding box center [247, 128] width 272 height 164
click at [174, 145] on p "The course is designed to provide you with an understanding of how and why effe…" at bounding box center [247, 128] width 272 height 164
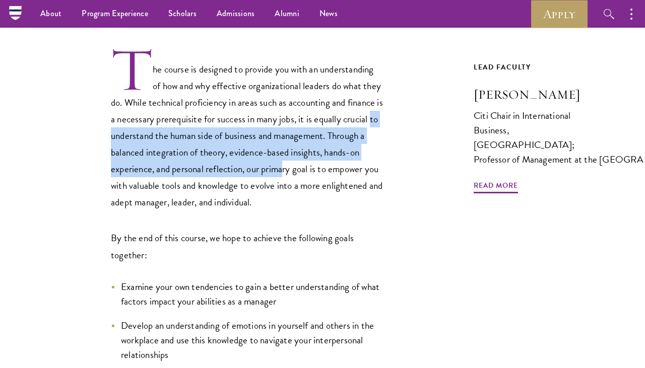
drag, startPoint x: 106, startPoint y: 139, endPoint x: 284, endPoint y: 162, distance: 179.3
click at [284, 162] on div "The course is designed to provide you with an understanding of how and why effe…" at bounding box center [246, 293] width 393 height 495
click at [229, 151] on p "The course is designed to provide you with an understanding of how and why effe…" at bounding box center [247, 128] width 272 height 164
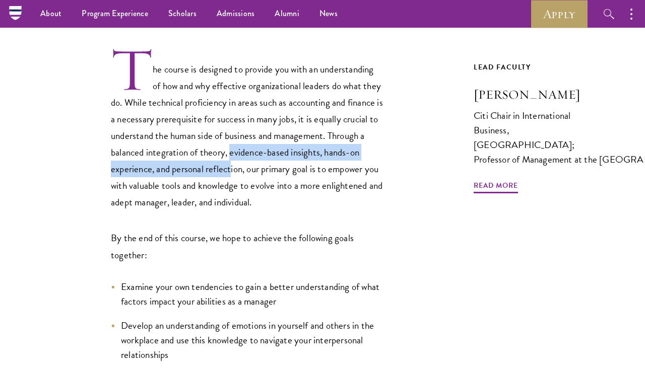
drag, startPoint x: 230, startPoint y: 153, endPoint x: 233, endPoint y: 169, distance: 15.8
click at [233, 169] on p "The course is designed to provide you with an understanding of how and why effe…" at bounding box center [247, 128] width 272 height 164
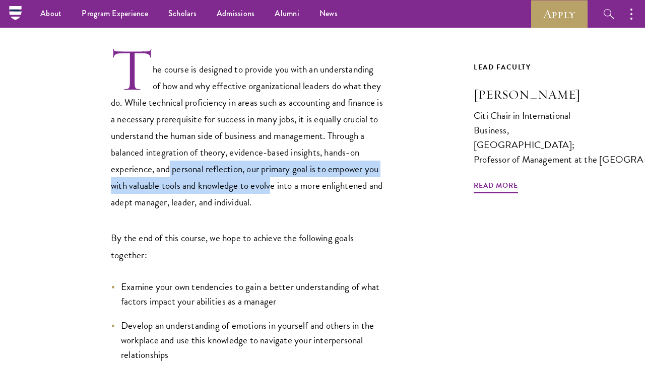
drag, startPoint x: 170, startPoint y: 172, endPoint x: 262, endPoint y: 190, distance: 94.6
click at [266, 191] on p "The course is designed to provide you with an understanding of how and why effe…" at bounding box center [247, 128] width 272 height 164
click at [262, 190] on p "The course is designed to provide you with an understanding of how and why effe…" at bounding box center [247, 128] width 272 height 164
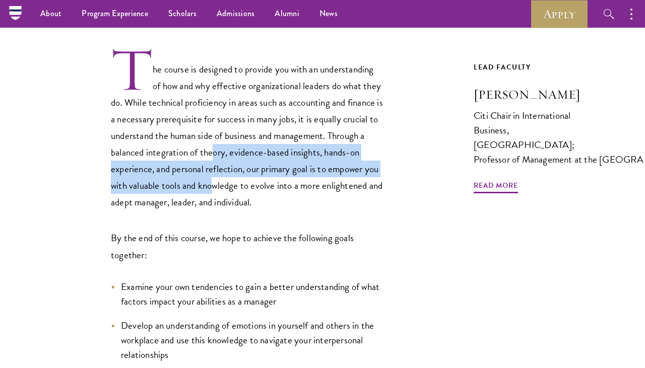
drag, startPoint x: 213, startPoint y: 155, endPoint x: 213, endPoint y: 185, distance: 29.7
click at [213, 185] on p "The course is designed to provide you with an understanding of how and why effe…" at bounding box center [247, 128] width 272 height 164
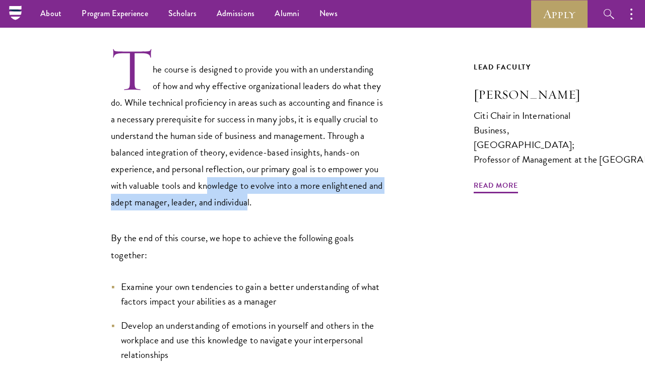
drag, startPoint x: 206, startPoint y: 191, endPoint x: 258, endPoint y: 201, distance: 53.7
click at [261, 202] on p "The course is designed to provide you with an understanding of how and why effe…" at bounding box center [247, 128] width 272 height 164
click at [258, 201] on p "The course is designed to provide you with an understanding of how and why effe…" at bounding box center [247, 128] width 272 height 164
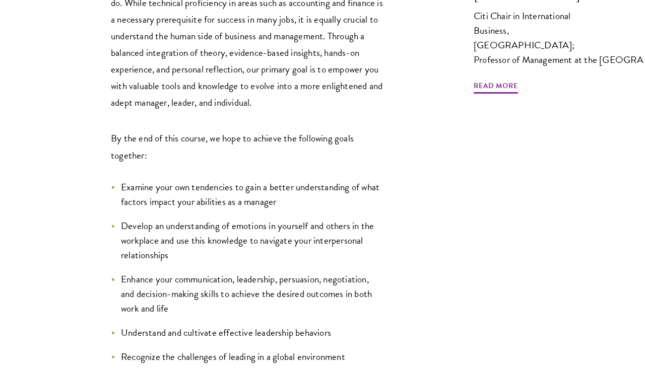
scroll to position [430, 0]
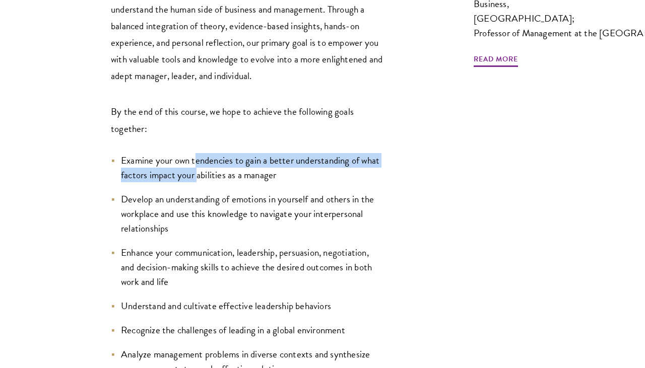
drag, startPoint x: 198, startPoint y: 157, endPoint x: 198, endPoint y: 180, distance: 22.7
click at [198, 180] on li "Examine your own tendencies to gain a better understanding of what factors impa…" at bounding box center [247, 167] width 272 height 29
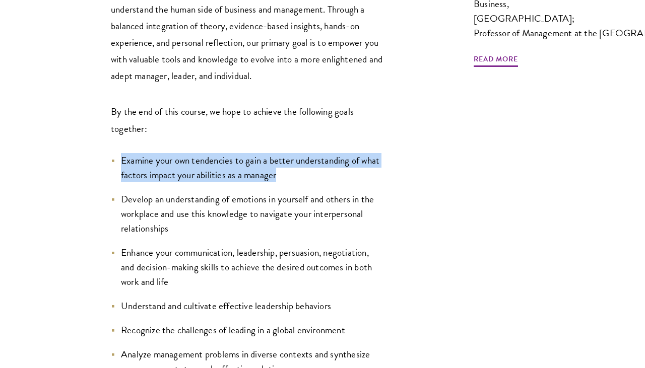
drag, startPoint x: 277, startPoint y: 175, endPoint x: 116, endPoint y: 164, distance: 160.6
click at [116, 164] on li "Examine your own tendencies to gain a better understanding of what factors impa…" at bounding box center [247, 167] width 272 height 29
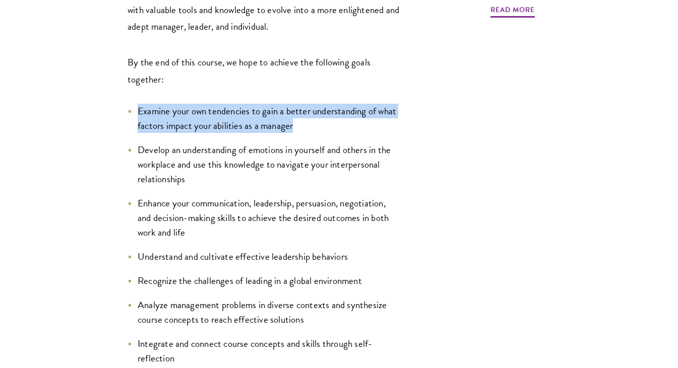
scroll to position [480, 0]
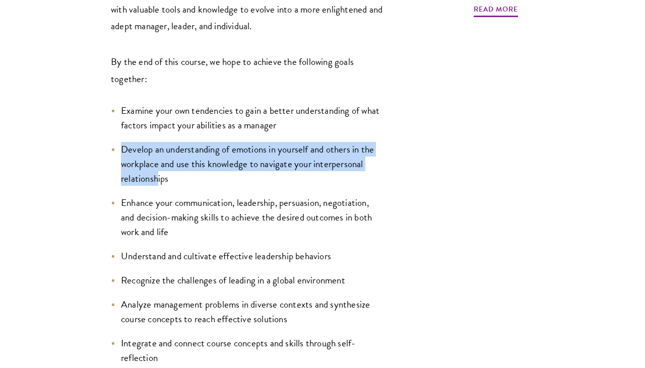
drag, startPoint x: 119, startPoint y: 152, endPoint x: 156, endPoint y: 183, distance: 47.9
click at [157, 183] on li "Develop an understanding of emotions in yourself and others in the workplace an…" at bounding box center [247, 164] width 272 height 44
drag, startPoint x: 170, startPoint y: 184, endPoint x: 110, endPoint y: 153, distance: 67.4
click at [111, 153] on li "Develop an understanding of emotions in yourself and others in the workplace an…" at bounding box center [247, 164] width 272 height 44
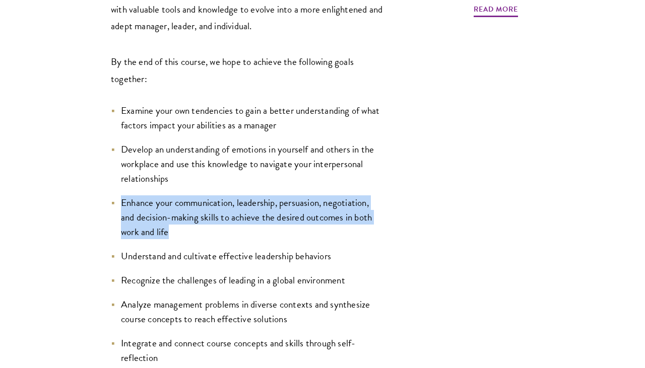
drag, startPoint x: 118, startPoint y: 198, endPoint x: 169, endPoint y: 234, distance: 61.5
click at [179, 236] on li "Enhance your communication, leadership, persuasion, negotiation, and decision-m…" at bounding box center [247, 217] width 272 height 44
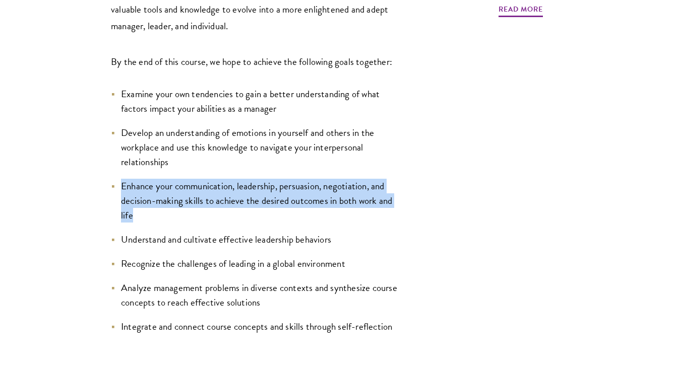
click at [154, 193] on li "Enhance your communication, leadership, persuasion, negotiation, and decision-m…" at bounding box center [254, 201] width 287 height 44
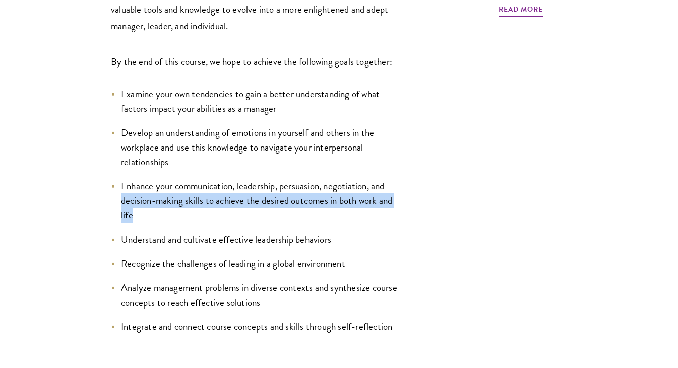
drag, startPoint x: 121, startPoint y: 204, endPoint x: 135, endPoint y: 217, distance: 18.5
click at [135, 217] on li "Enhance your communication, leadership, persuasion, negotiation, and decision-m…" at bounding box center [254, 201] width 287 height 44
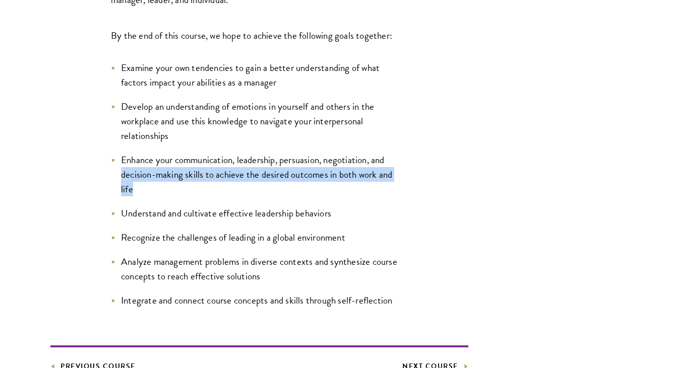
scroll to position [507, 0]
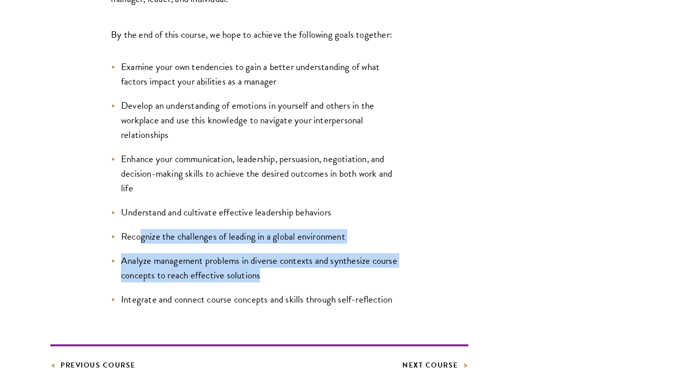
drag, startPoint x: 142, startPoint y: 238, endPoint x: 269, endPoint y: 276, distance: 132.5
click at [270, 276] on ul "Examine your own tendencies to gain a better understanding of what factors impa…" at bounding box center [254, 183] width 287 height 248
click at [269, 276] on li "Analyze management problems in diverse contexts and synthesize course concepts …" at bounding box center [254, 267] width 287 height 29
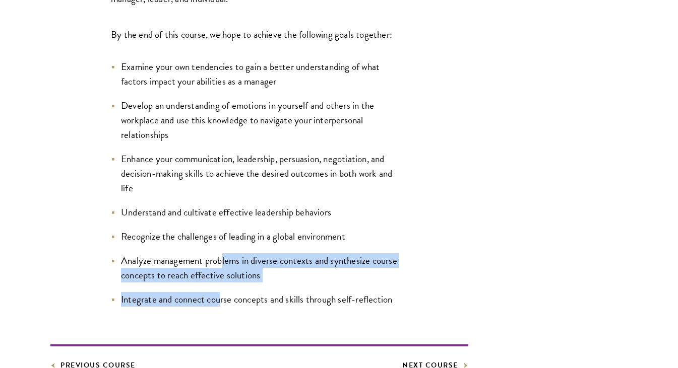
drag, startPoint x: 220, startPoint y: 305, endPoint x: 222, endPoint y: 263, distance: 41.9
click at [222, 263] on ul "Examine your own tendencies to gain a better understanding of what factors impa…" at bounding box center [254, 183] width 287 height 248
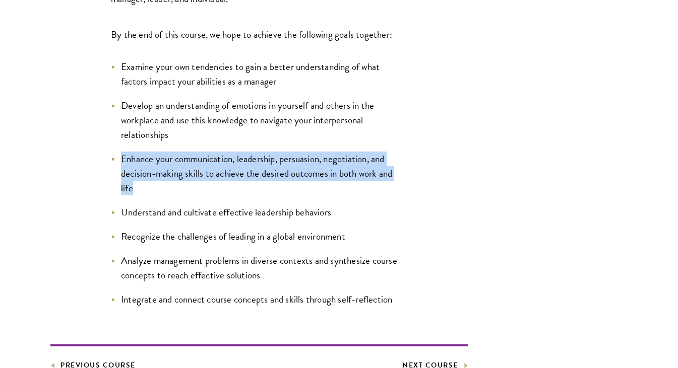
drag, startPoint x: 143, startPoint y: 190, endPoint x: 122, endPoint y: 160, distance: 37.0
click at [122, 160] on li "Enhance your communication, leadership, persuasion, negotiation, and decision-m…" at bounding box center [254, 174] width 287 height 44
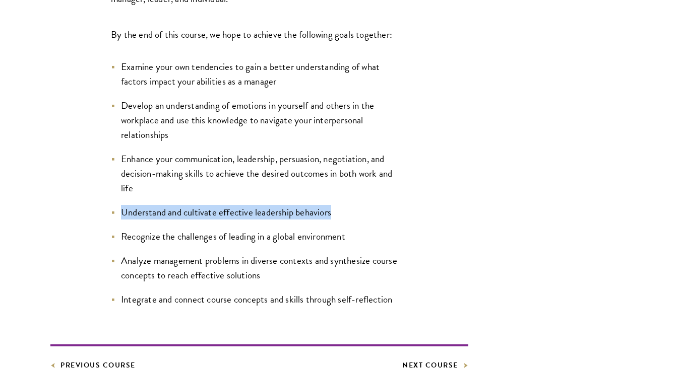
drag, startPoint x: 121, startPoint y: 215, endPoint x: 332, endPoint y: 213, distance: 210.6
click at [332, 213] on li "Understand and cultivate effective leadership behaviors" at bounding box center [254, 212] width 287 height 15
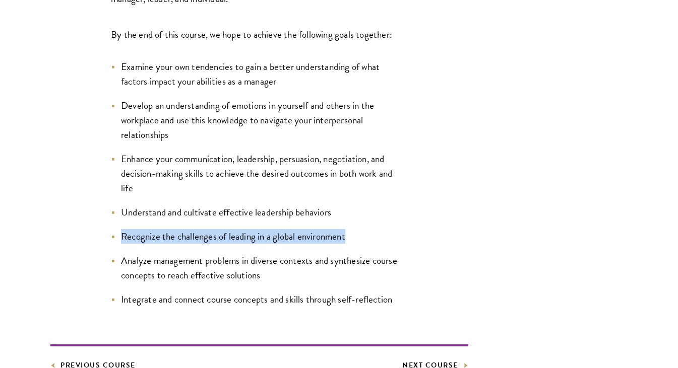
drag, startPoint x: 350, startPoint y: 238, endPoint x: 95, endPoint y: 229, distance: 255.1
click at [95, 229] on div "The course is designed to provide you with an understanding of how and why effe…" at bounding box center [259, 75] width 418 height 464
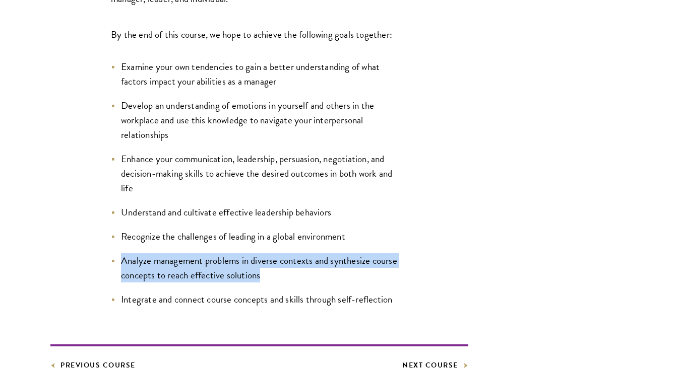
drag, startPoint x: 121, startPoint y: 261, endPoint x: 277, endPoint y: 280, distance: 157.3
click at [277, 280] on li "Analyze management problems in diverse contexts and synthesize course concepts …" at bounding box center [254, 267] width 287 height 29
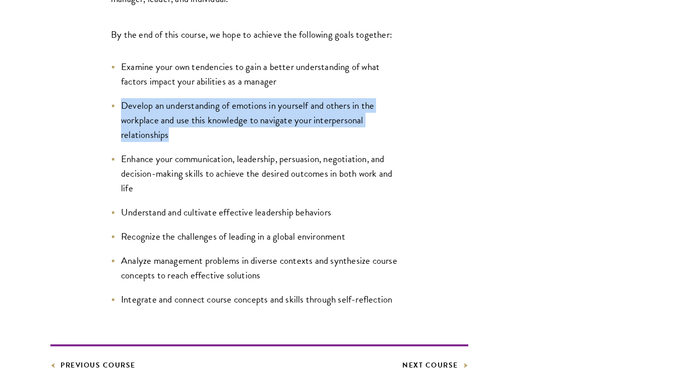
drag, startPoint x: 120, startPoint y: 106, endPoint x: 177, endPoint y: 136, distance: 64.9
click at [177, 137] on li "Develop an understanding of emotions in yourself and others in the workplace an…" at bounding box center [254, 120] width 287 height 44
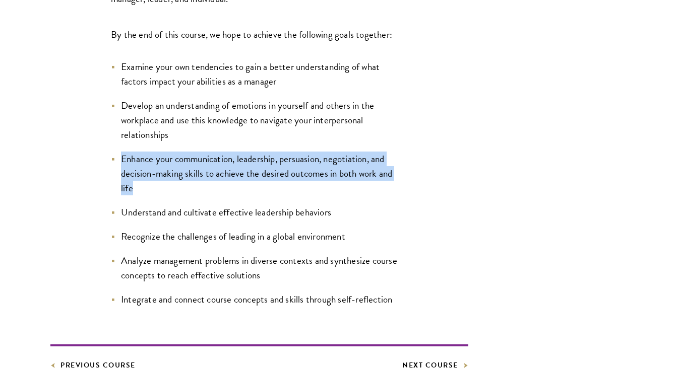
drag, startPoint x: 119, startPoint y: 160, endPoint x: 150, endPoint y: 185, distance: 39.7
click at [151, 185] on li "Enhance your communication, leadership, persuasion, negotiation, and decision-m…" at bounding box center [254, 174] width 287 height 44
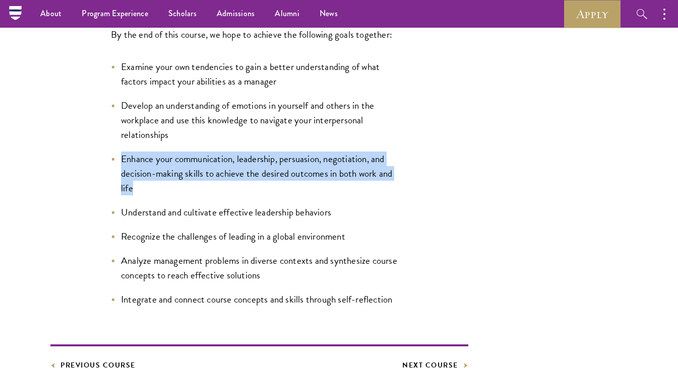
scroll to position [462, 0]
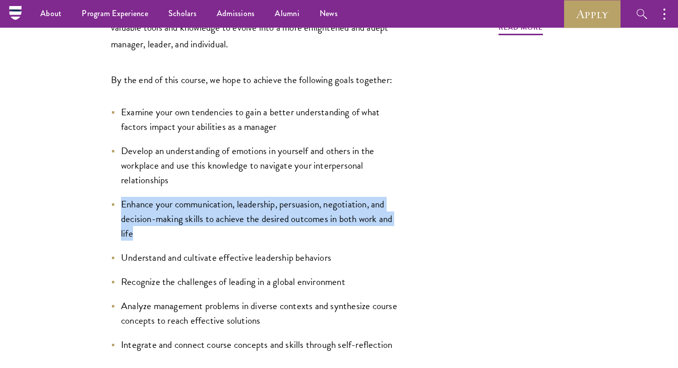
click at [250, 217] on li "Enhance your communication, leadership, persuasion, negotiation, and decision-m…" at bounding box center [254, 219] width 287 height 44
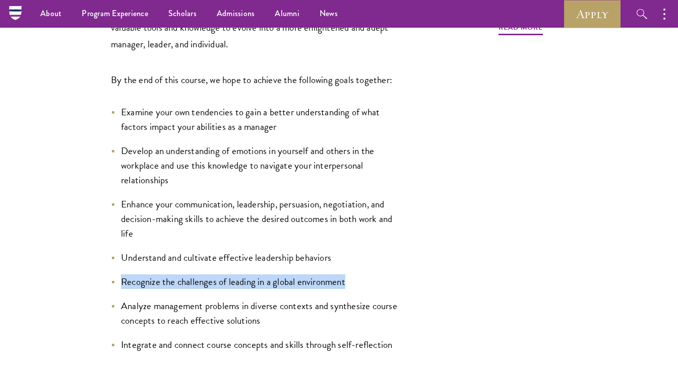
drag, startPoint x: 117, startPoint y: 283, endPoint x: 349, endPoint y: 284, distance: 231.7
click at [350, 284] on li "Recognize the challenges of leading in a global environment" at bounding box center [254, 282] width 287 height 15
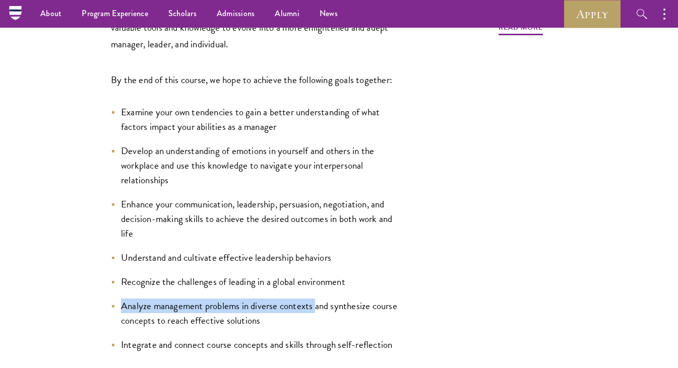
drag, startPoint x: 122, startPoint y: 307, endPoint x: 313, endPoint y: 308, distance: 190.9
click at [313, 308] on li "Analyze management problems in diverse contexts and synthesize course concepts …" at bounding box center [254, 313] width 287 height 29
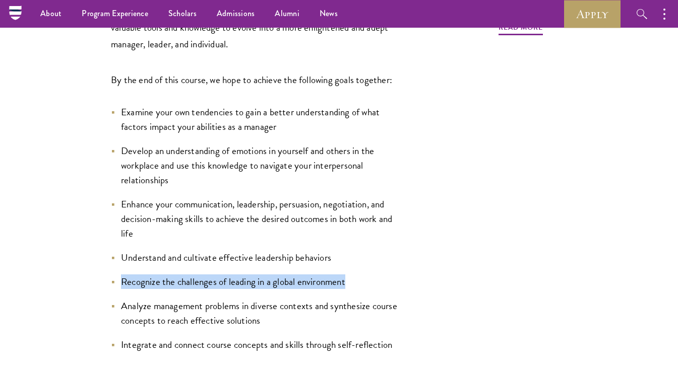
drag, startPoint x: 357, startPoint y: 283, endPoint x: 115, endPoint y: 281, distance: 241.8
click at [115, 281] on li "Recognize the challenges of leading in a global environment" at bounding box center [254, 282] width 287 height 15
copy li "Recognize the challenges of leading in a global environment"
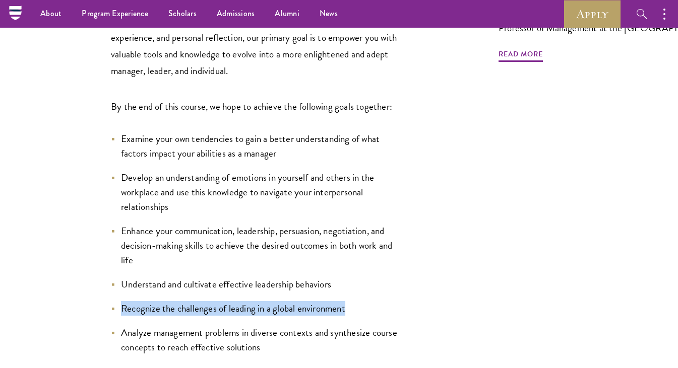
scroll to position [432, 0]
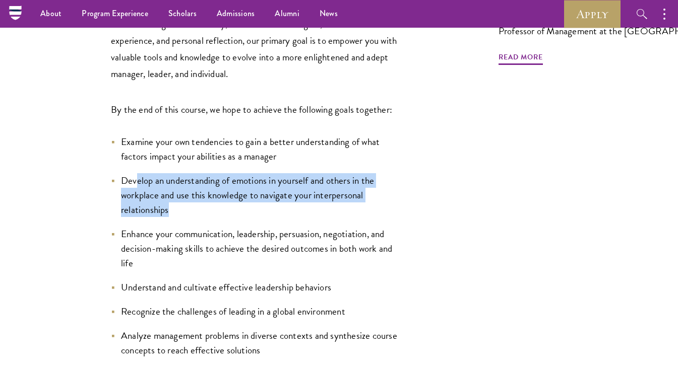
drag, startPoint x: 175, startPoint y: 213, endPoint x: 135, endPoint y: 180, distance: 51.9
click at [135, 180] on li "Develop an understanding of emotions in yourself and others in the workplace an…" at bounding box center [254, 195] width 287 height 44
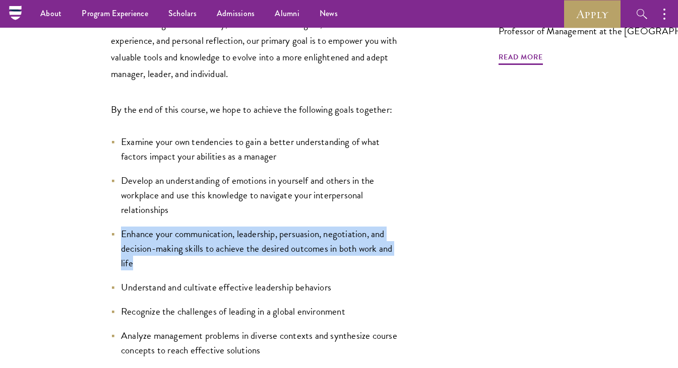
drag, startPoint x: 138, startPoint y: 264, endPoint x: 116, endPoint y: 230, distance: 40.3
click at [116, 230] on li "Enhance your communication, leadership, persuasion, negotiation, and decision-m…" at bounding box center [254, 249] width 287 height 44
copy li "Enhance your communication, leadership, persuasion, negotiation, and decision-m…"
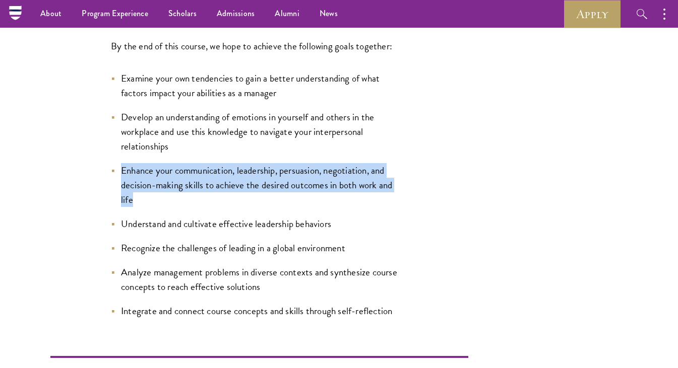
scroll to position [494, 0]
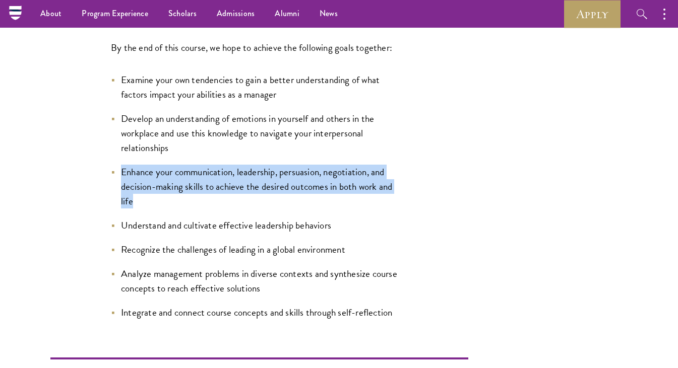
click at [180, 160] on ul "Examine your own tendencies to gain a better understanding of what factors impa…" at bounding box center [254, 197] width 287 height 248
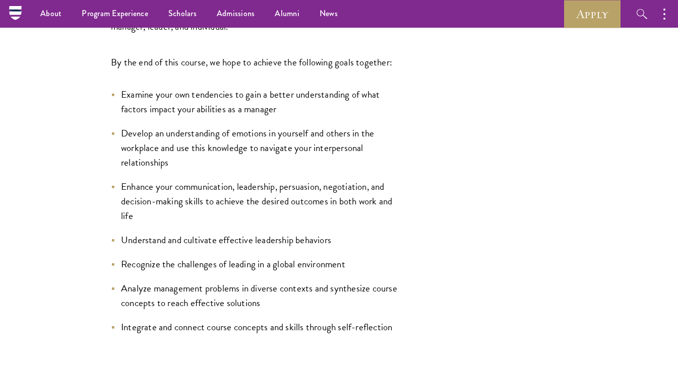
scroll to position [478, 0]
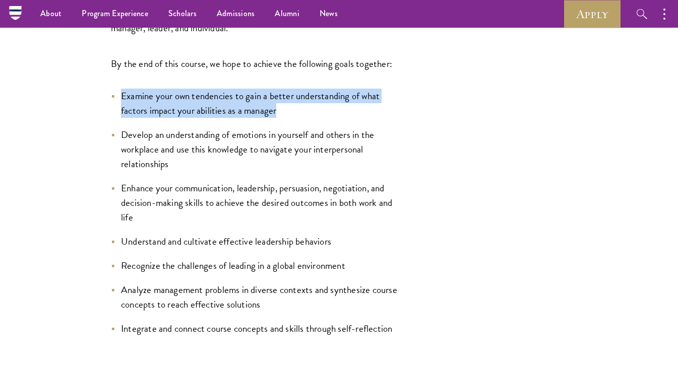
drag, startPoint x: 279, startPoint y: 111, endPoint x: 119, endPoint y: 98, distance: 160.7
click at [119, 98] on li "Examine your own tendencies to gain a better understanding of what factors impa…" at bounding box center [254, 103] width 287 height 29
copy li "Examine your own tendencies to gain a better understanding of what factors impa…"
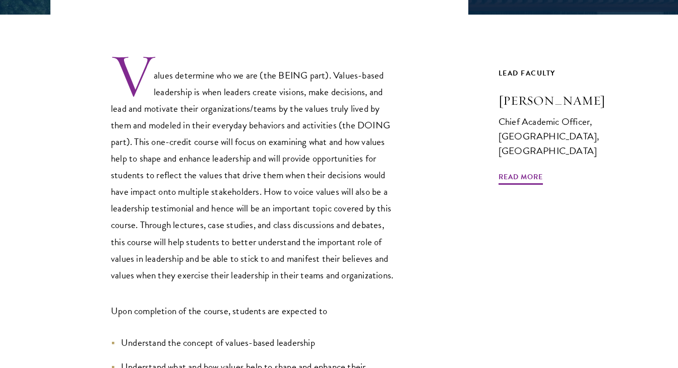
scroll to position [302, 0]
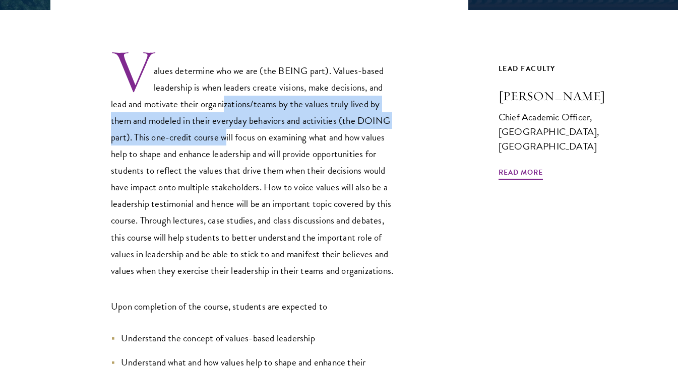
drag, startPoint x: 223, startPoint y: 106, endPoint x: 227, endPoint y: 145, distance: 39.0
click at [227, 145] on p "Values determine who we are (the BEING part). Values-based leadership is when l…" at bounding box center [254, 163] width 287 height 231
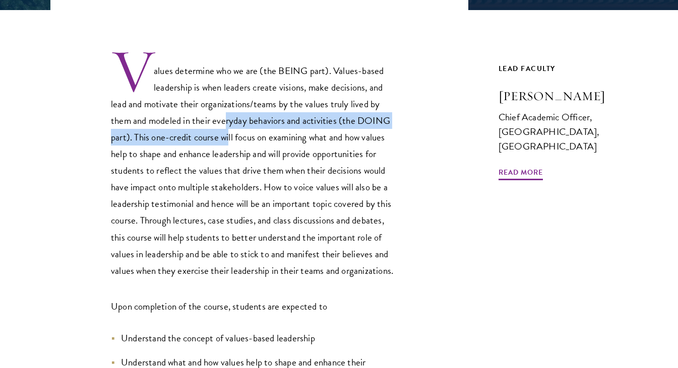
drag, startPoint x: 226, startPoint y: 119, endPoint x: 229, endPoint y: 142, distance: 22.4
click at [229, 142] on span "Values determine who we are (the BEING part). Values-based leadership is when l…" at bounding box center [252, 170] width 282 height 215
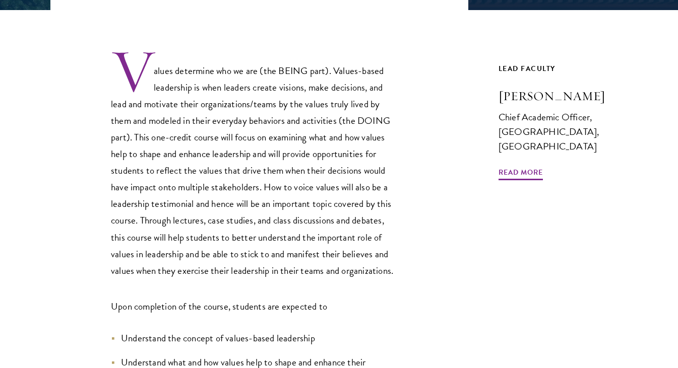
click at [230, 152] on span "Values determine who we are (the BEING part). Values-based leadership is when l…" at bounding box center [252, 170] width 282 height 215
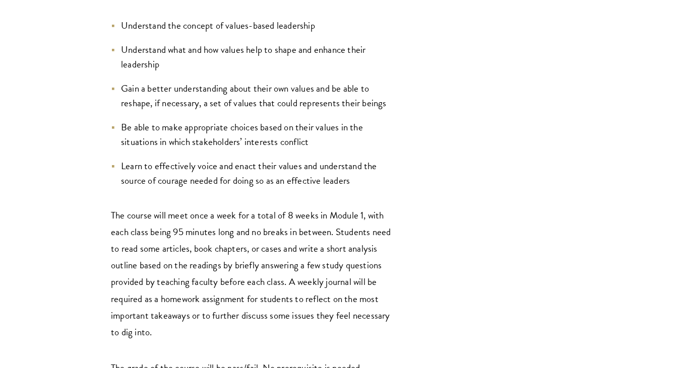
scroll to position [692, 0]
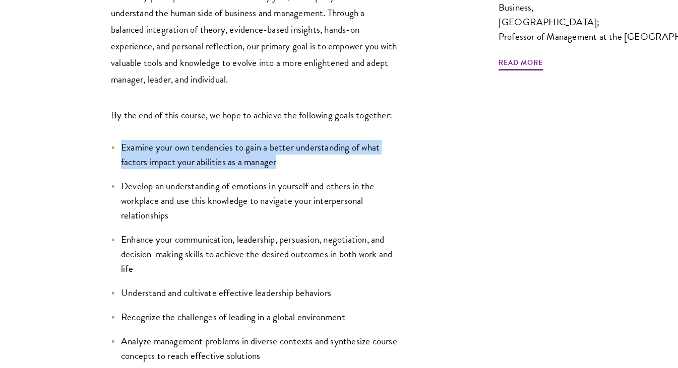
scroll to position [428, 0]
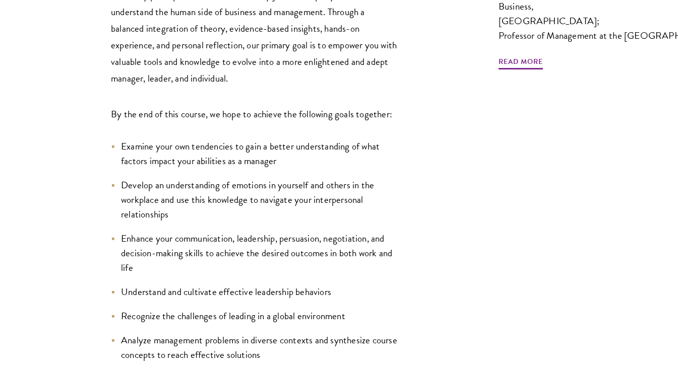
click at [194, 204] on li "Develop an understanding of emotions in yourself and others in the workplace an…" at bounding box center [254, 200] width 287 height 44
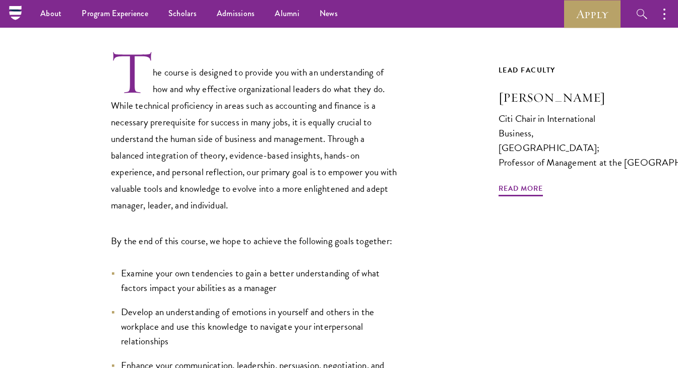
scroll to position [336, 0]
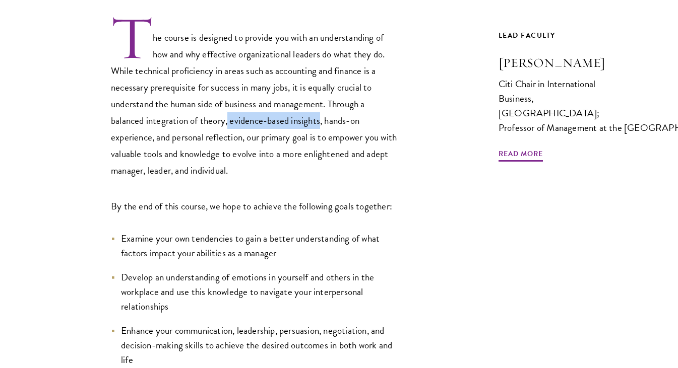
drag, startPoint x: 227, startPoint y: 121, endPoint x: 318, endPoint y: 119, distance: 91.2
click at [318, 119] on p "The course is designed to provide you with an understanding of how and why effe…" at bounding box center [254, 97] width 287 height 164
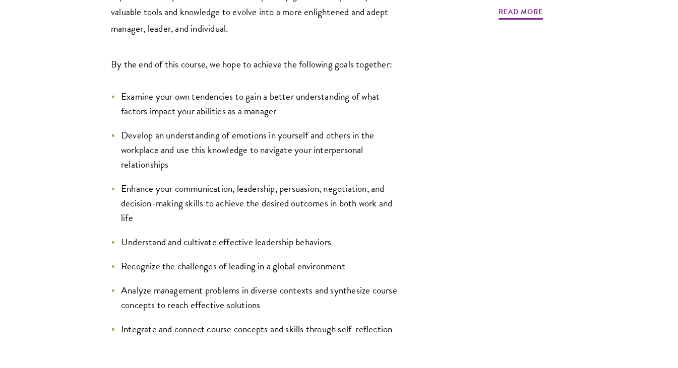
scroll to position [525, 0]
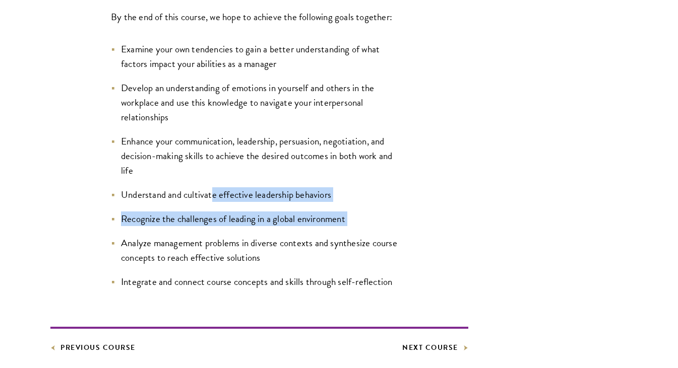
drag, startPoint x: 213, startPoint y: 199, endPoint x: 281, endPoint y: 235, distance: 76.4
click at [281, 235] on ul "Examine your own tendencies to gain a better understanding of what factors impa…" at bounding box center [254, 166] width 287 height 248
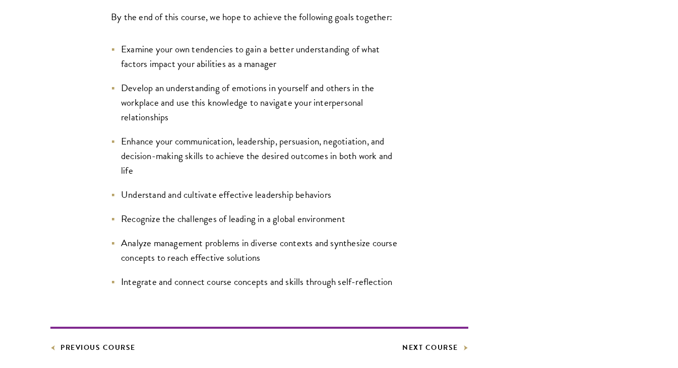
click at [267, 247] on li "Analyze management problems in diverse contexts and synthesize course concepts …" at bounding box center [254, 250] width 287 height 29
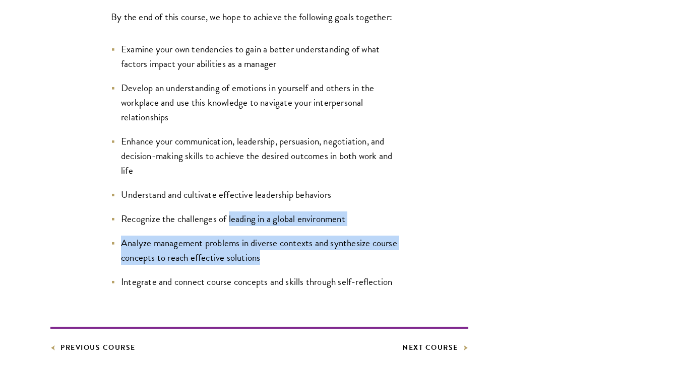
drag, startPoint x: 267, startPoint y: 260, endPoint x: 230, endPoint y: 220, distance: 54.6
click at [230, 220] on ul "Examine your own tendencies to gain a better understanding of what factors impa…" at bounding box center [254, 166] width 287 height 248
click at [231, 223] on li "Recognize the challenges of leading in a global environment" at bounding box center [254, 219] width 287 height 15
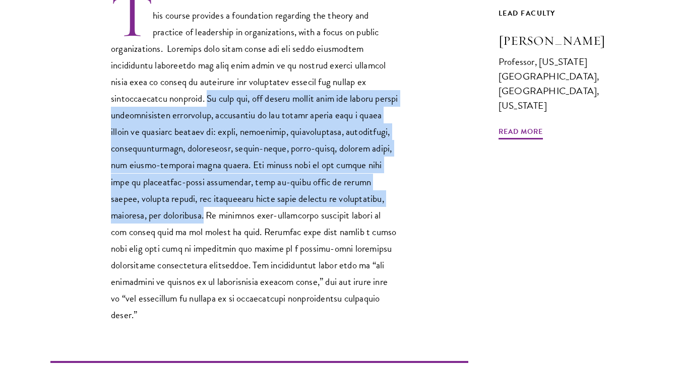
drag, startPoint x: 145, startPoint y: 97, endPoint x: 332, endPoint y: 202, distance: 215.0
click at [332, 202] on p "This course provides a foundation regarding the theory and practice of leadersh…" at bounding box center [254, 157] width 287 height 331
copy p "To this end, the course starts with the theory behind organizational leadership…"
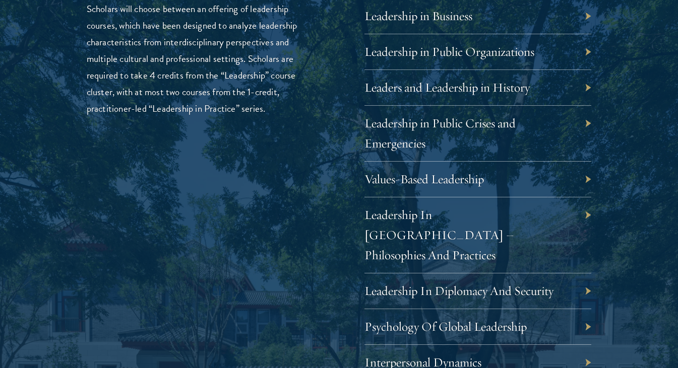
click at [446, 181] on link "Values-Based Leadership" at bounding box center [423, 179] width 119 height 16
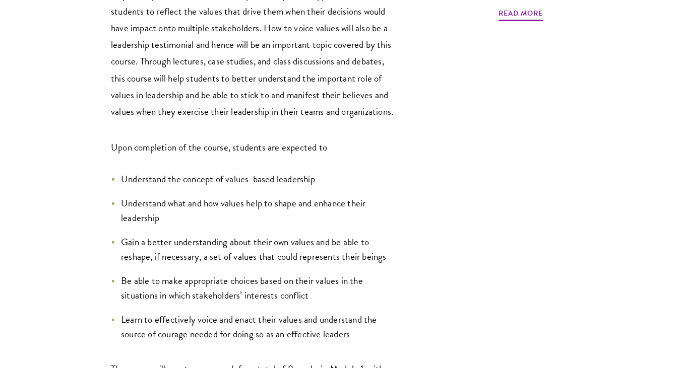
scroll to position [473, 0]
